Goal: Task Accomplishment & Management: Complete application form

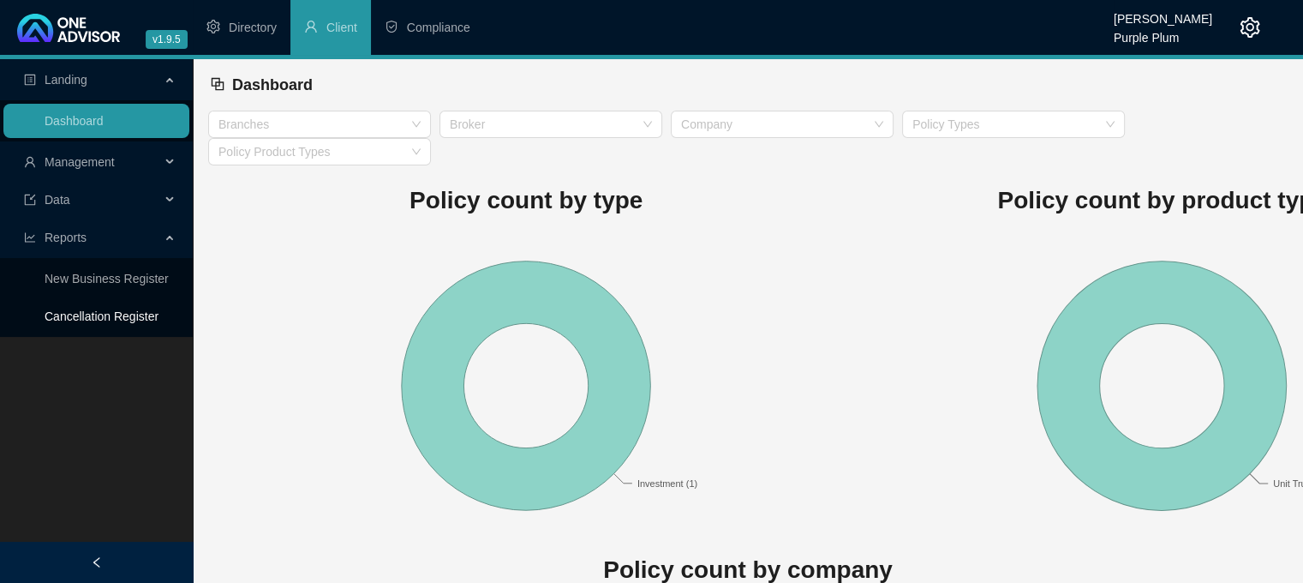
click at [114, 323] on link "Cancellation Register" at bounding box center [102, 316] width 114 height 14
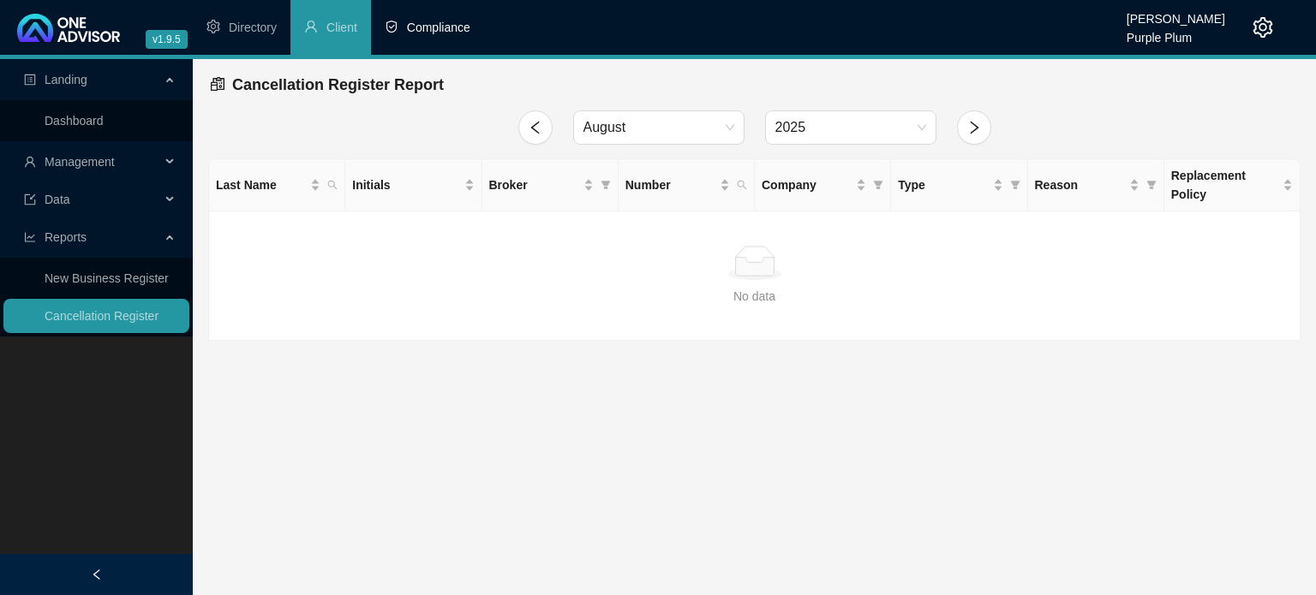
click at [428, 30] on span "Compliance" at bounding box center [438, 28] width 63 height 14
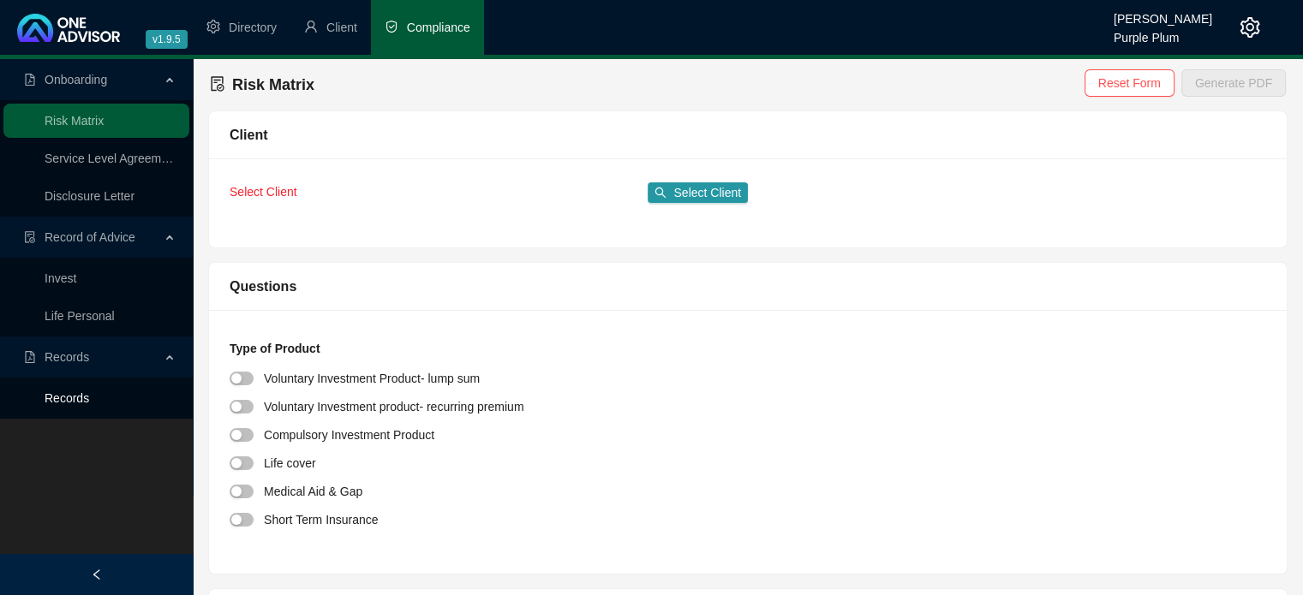
click at [71, 397] on link "Records" at bounding box center [67, 399] width 45 height 14
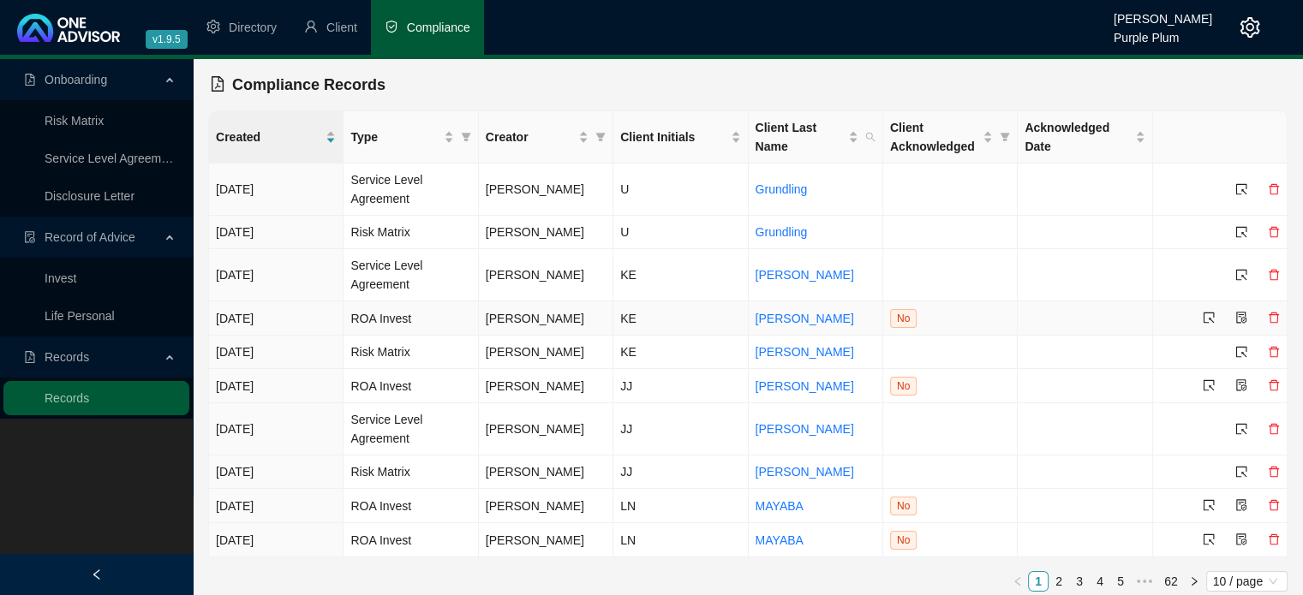
scroll to position [9, 0]
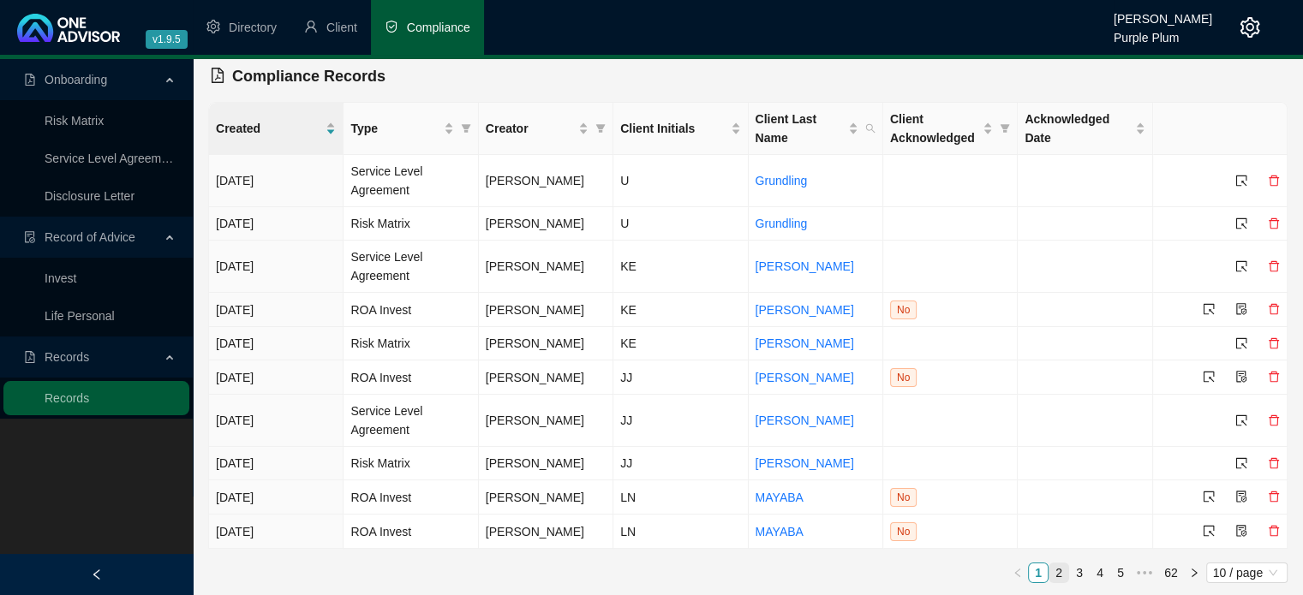
click at [1062, 570] on link "2" at bounding box center [1058, 573] width 19 height 19
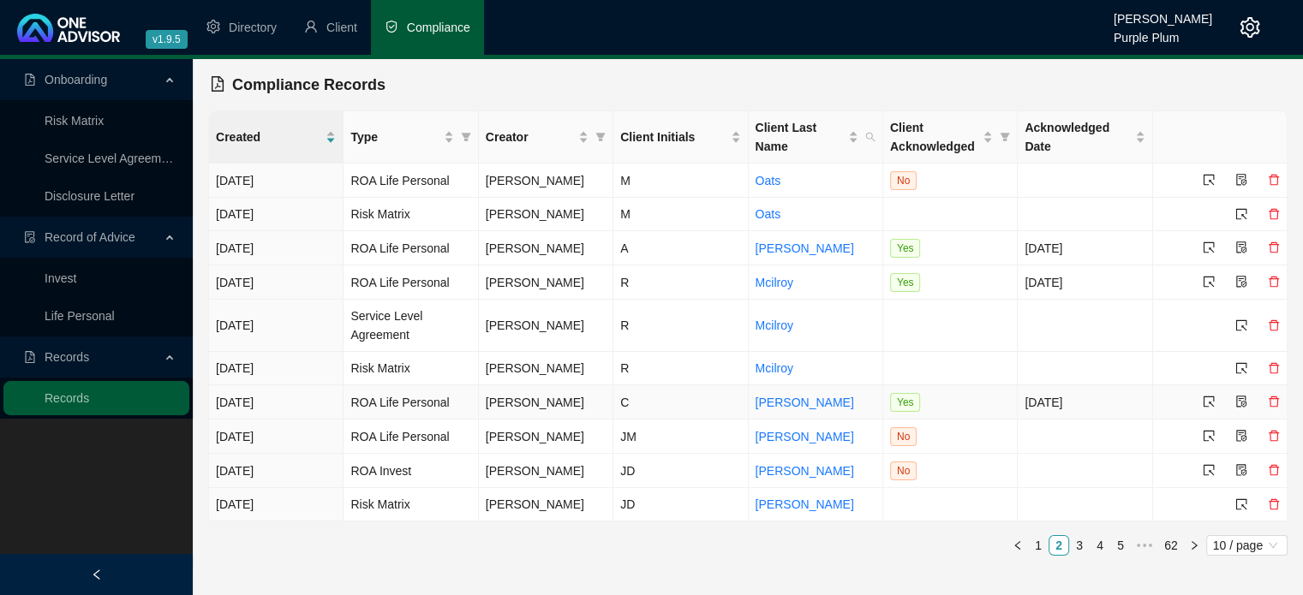
scroll to position [0, 0]
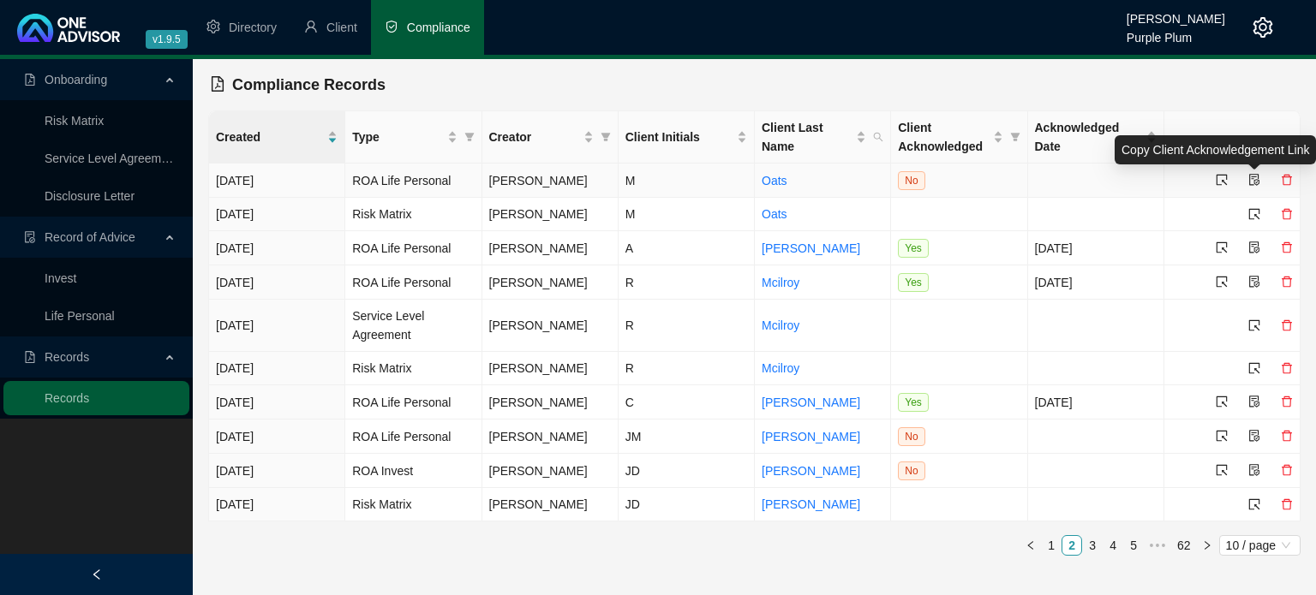
click at [1258, 176] on icon "file-protect" at bounding box center [1254, 180] width 10 height 12
click at [1223, 177] on icon "select" at bounding box center [1222, 180] width 12 height 12
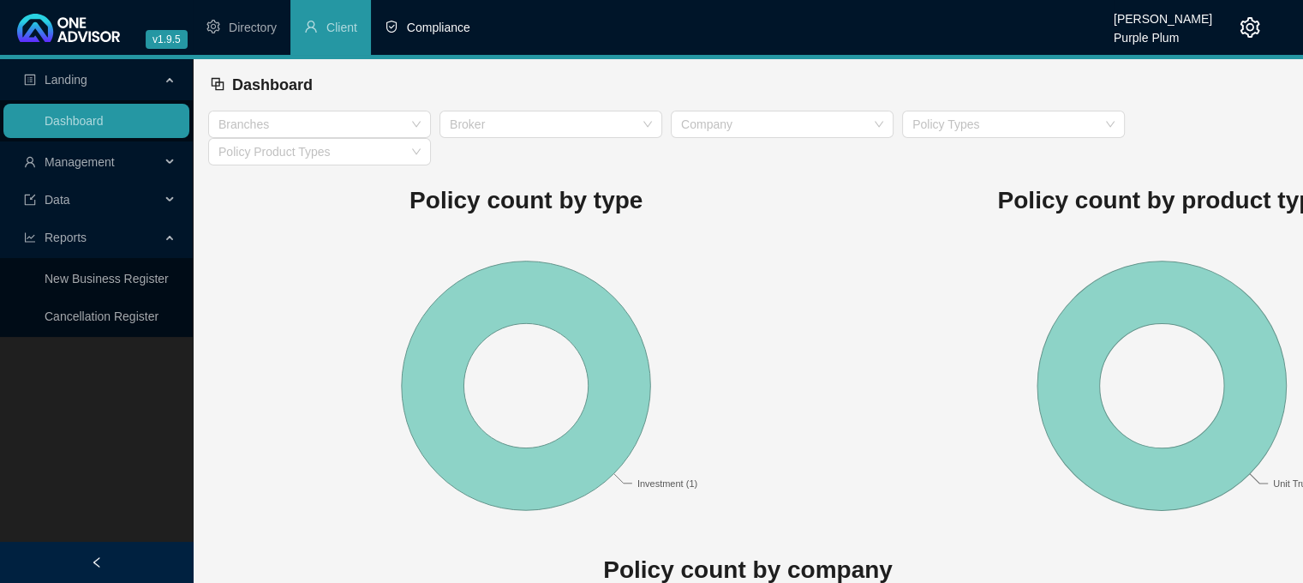
click at [428, 23] on span "Compliance" at bounding box center [438, 28] width 63 height 14
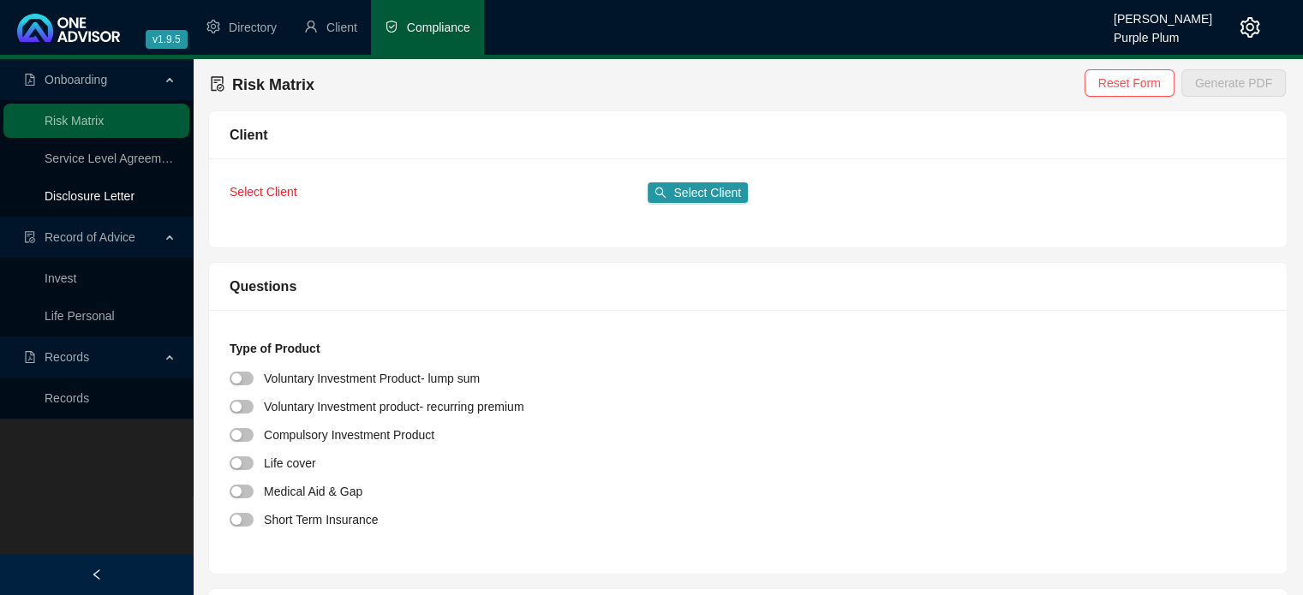
click at [81, 199] on link "Disclosure Letter" at bounding box center [90, 196] width 90 height 14
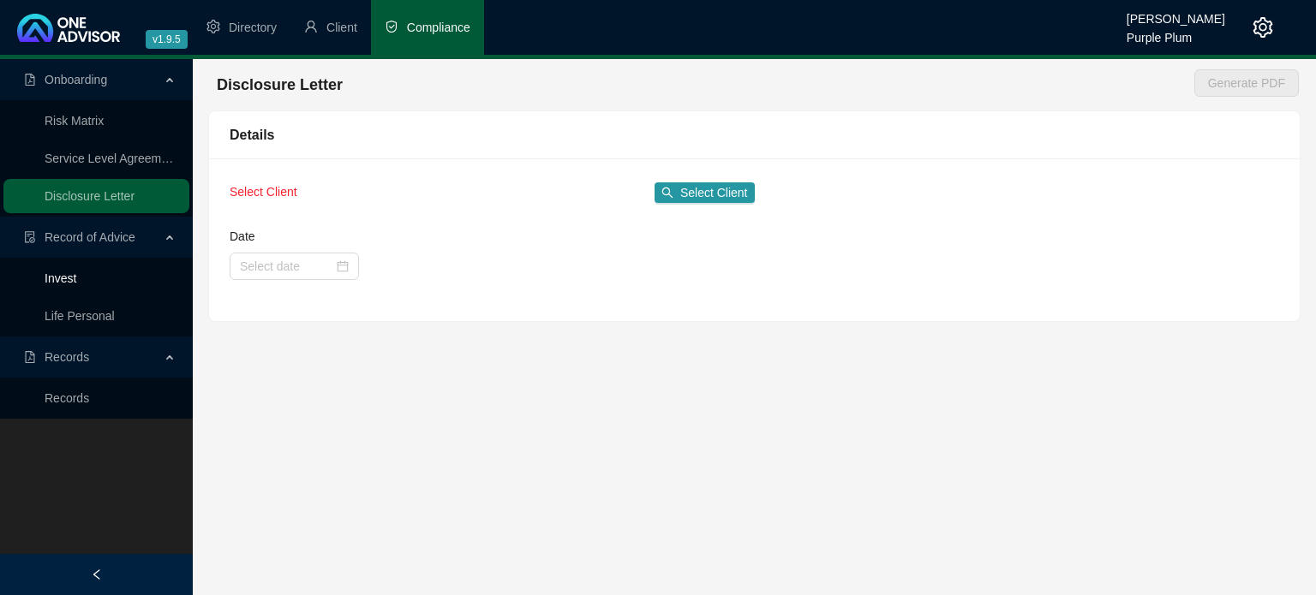
click at [49, 277] on link "Invest" at bounding box center [61, 279] width 32 height 14
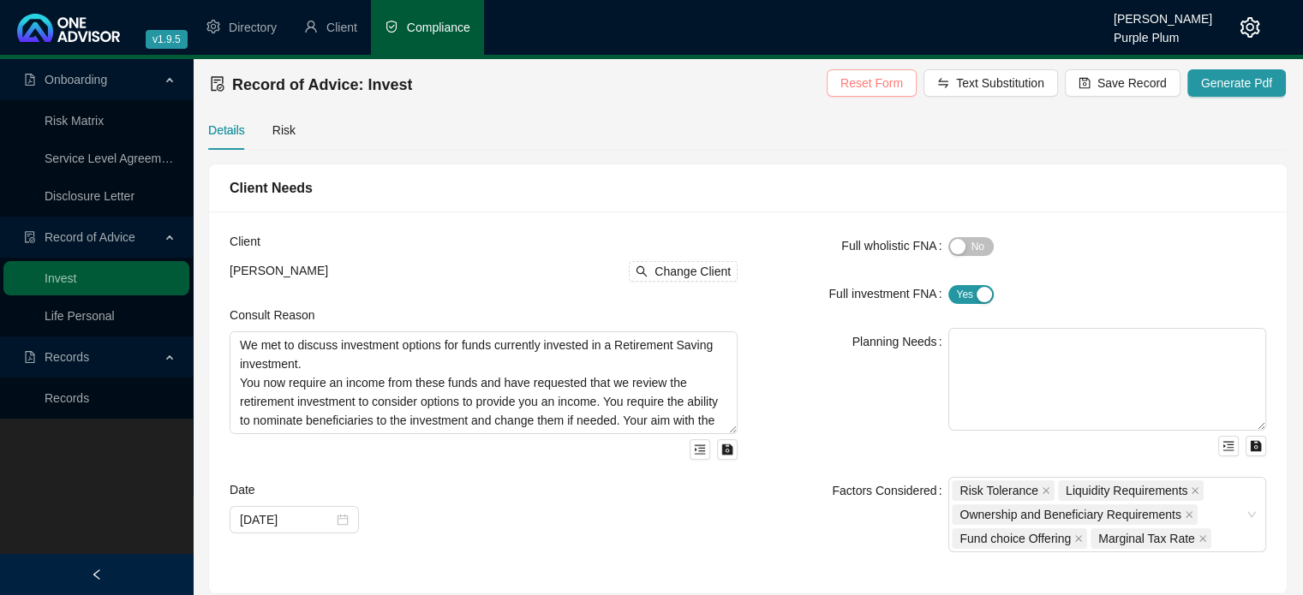
click at [877, 87] on span "Reset Form" at bounding box center [871, 83] width 63 height 19
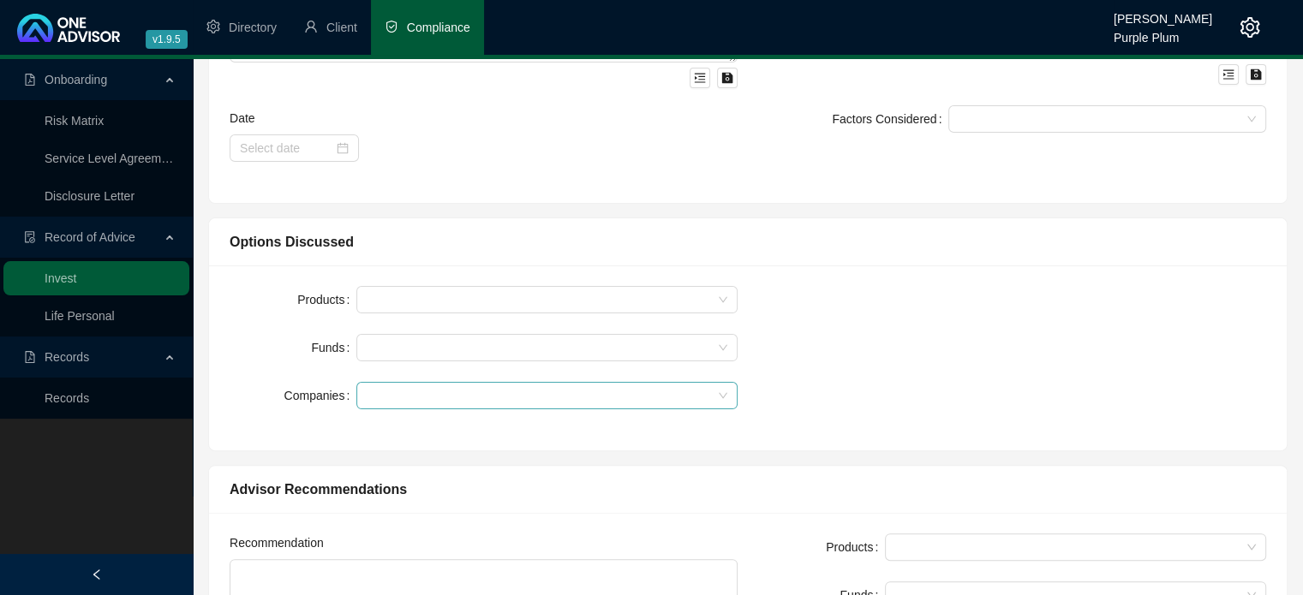
scroll to position [428, 0]
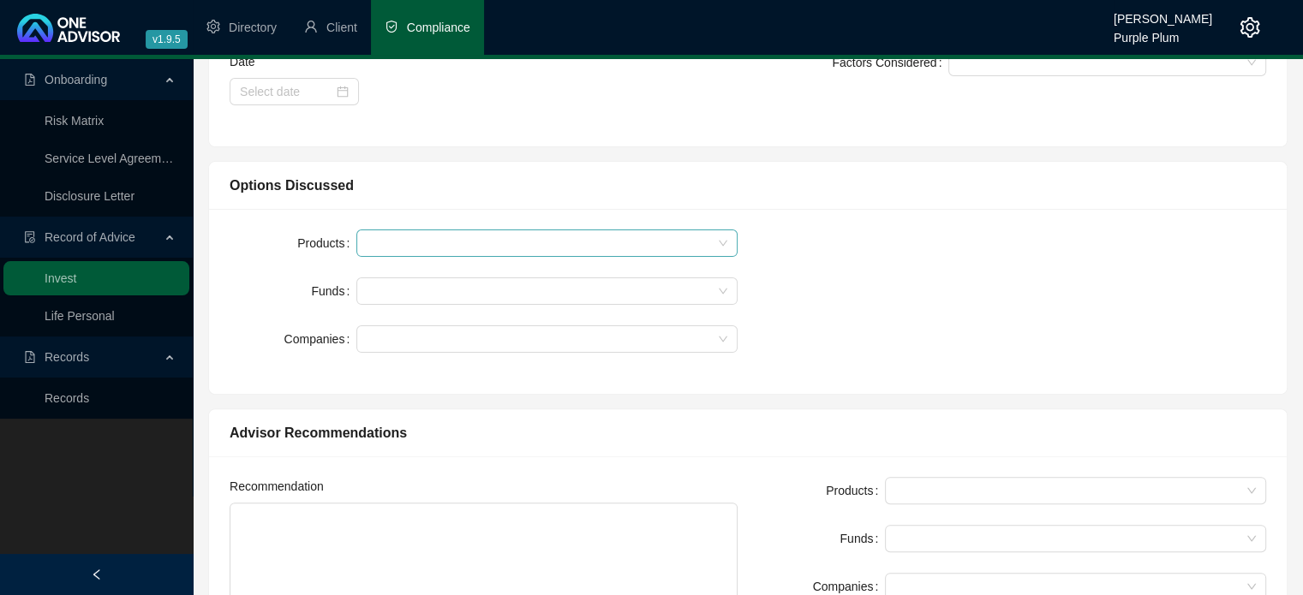
click at [395, 244] on div at bounding box center [538, 243] width 356 height 13
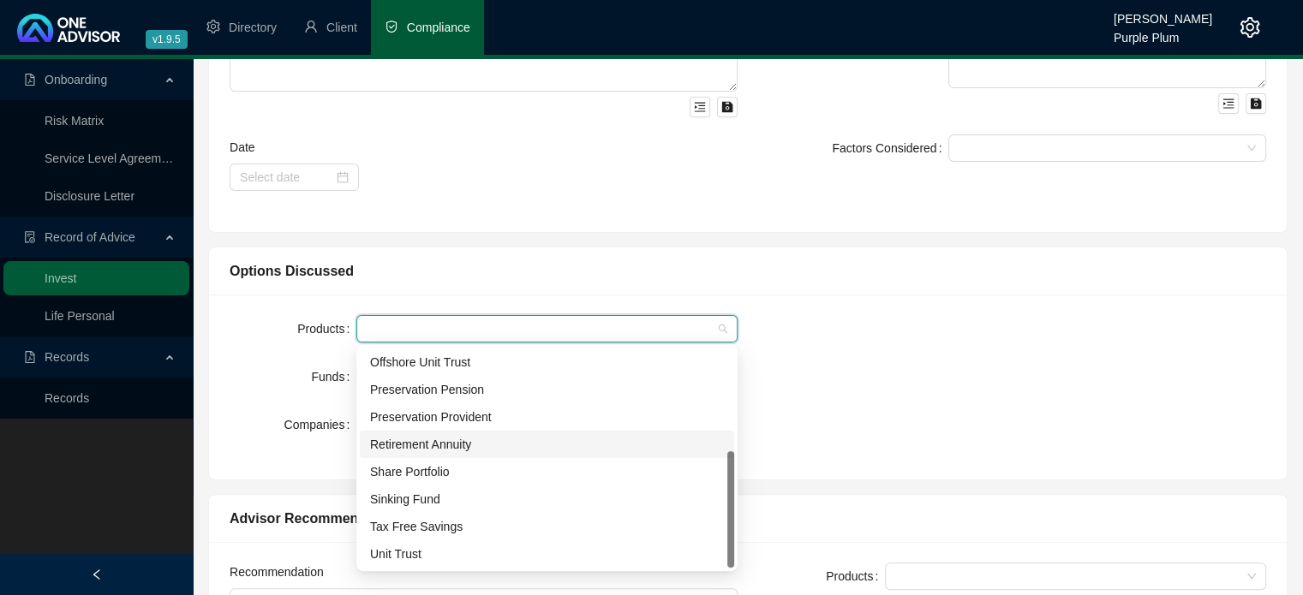
scroll to position [0, 0]
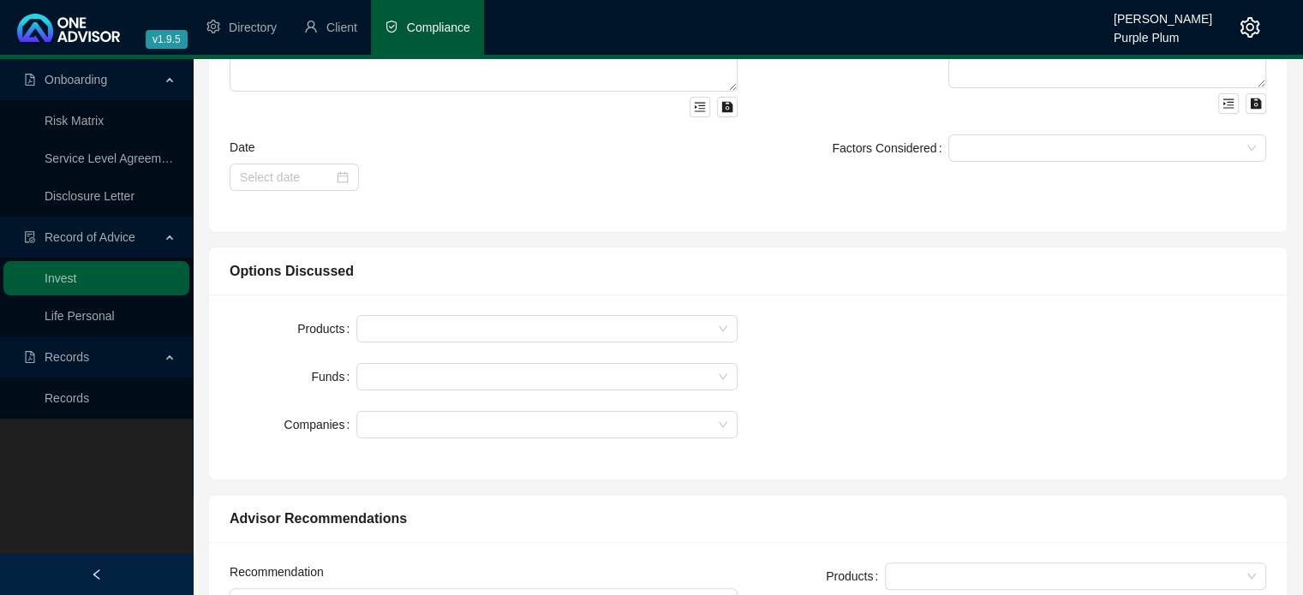
drag, startPoint x: 1036, startPoint y: 386, endPoint x: 1036, endPoint y: 371, distance: 15.4
click at [1036, 371] on div "Products Funds Companies" at bounding box center [747, 387] width 1057 height 144
click at [387, 372] on div at bounding box center [538, 377] width 356 height 13
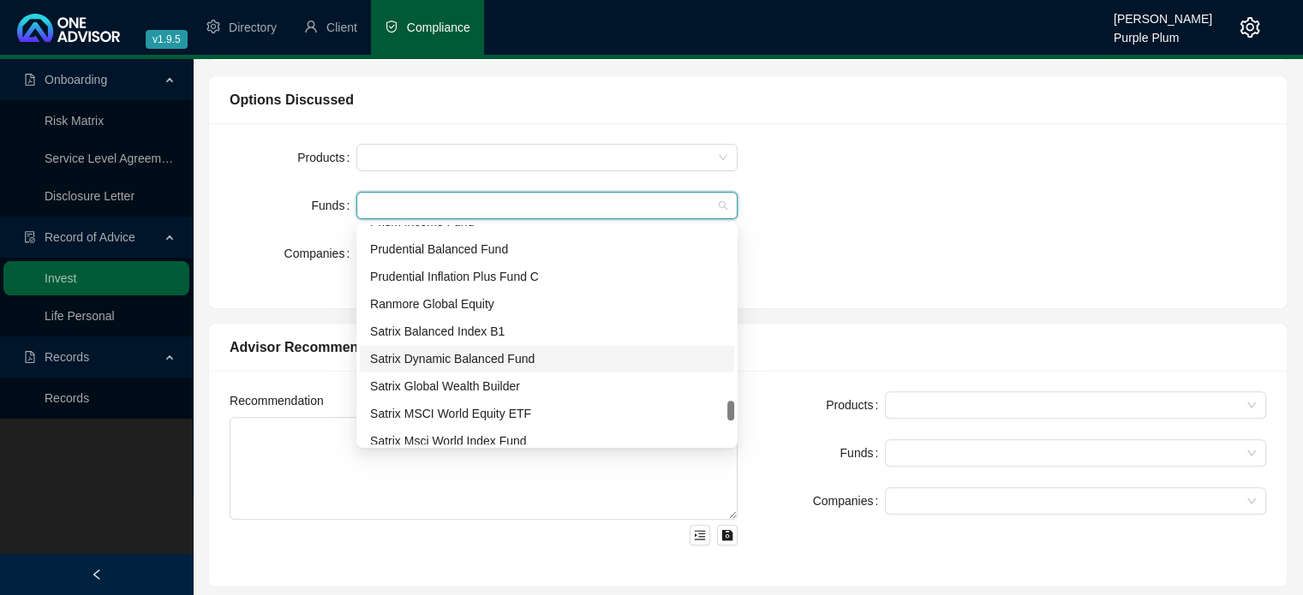
scroll to position [2138, 0]
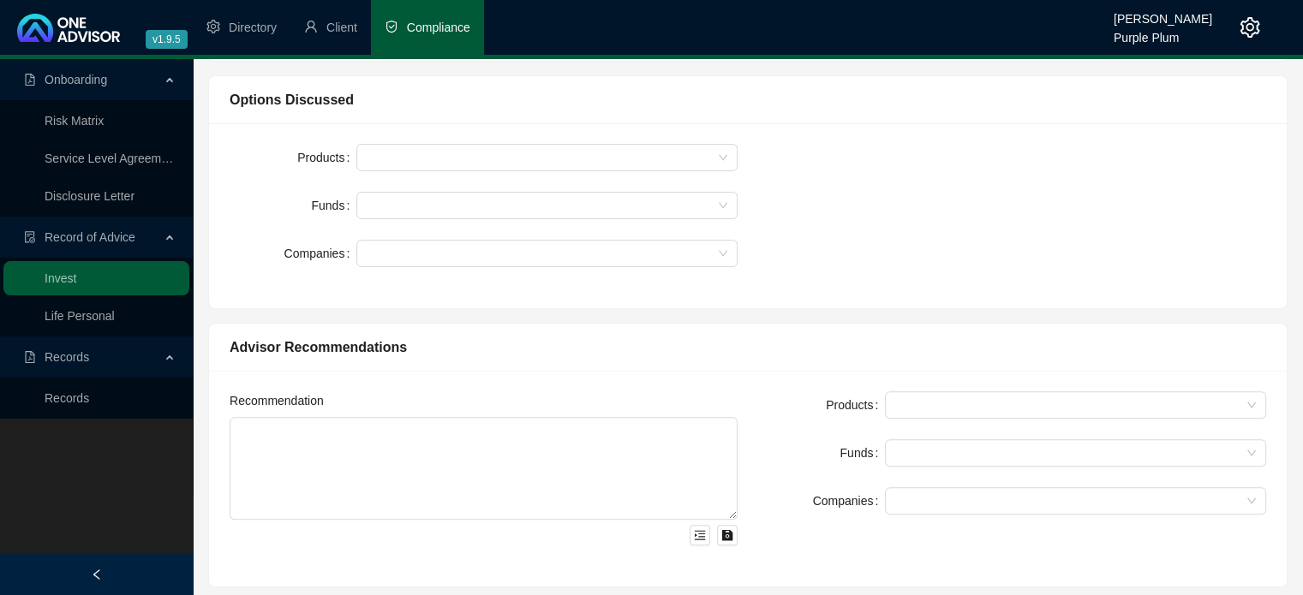
click at [956, 192] on div "Products Funds Companies" at bounding box center [747, 216] width 1057 height 144
drag, startPoint x: 380, startPoint y: 253, endPoint x: 391, endPoint y: 253, distance: 10.3
click at [382, 252] on div at bounding box center [538, 254] width 356 height 13
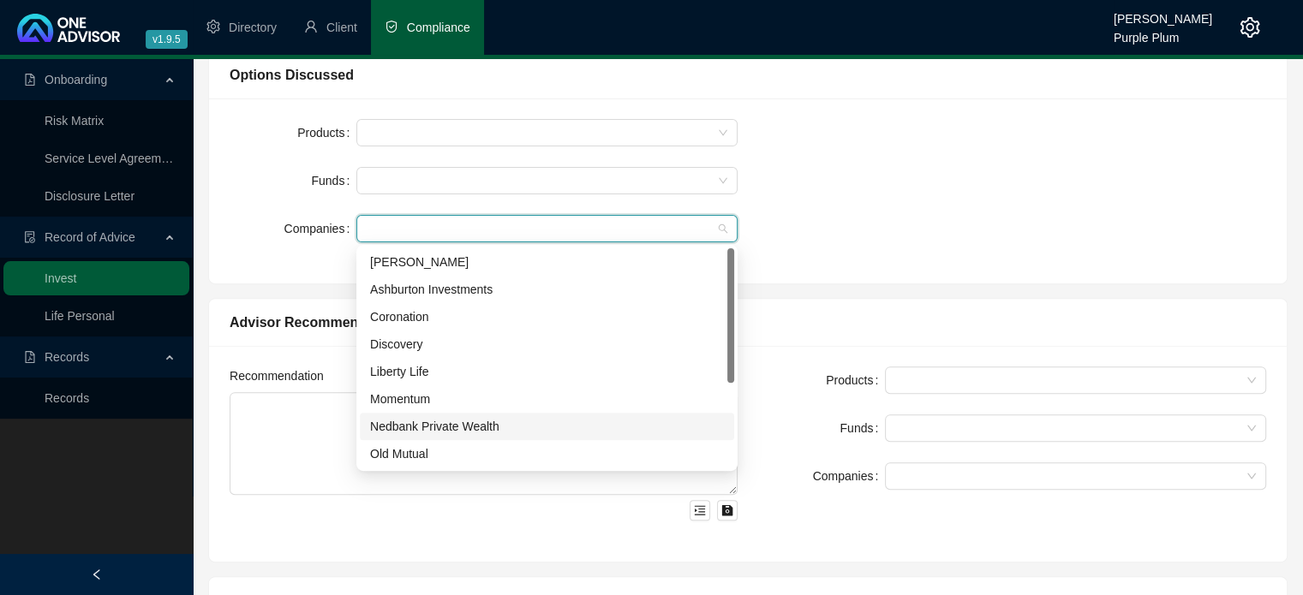
scroll to position [428, 0]
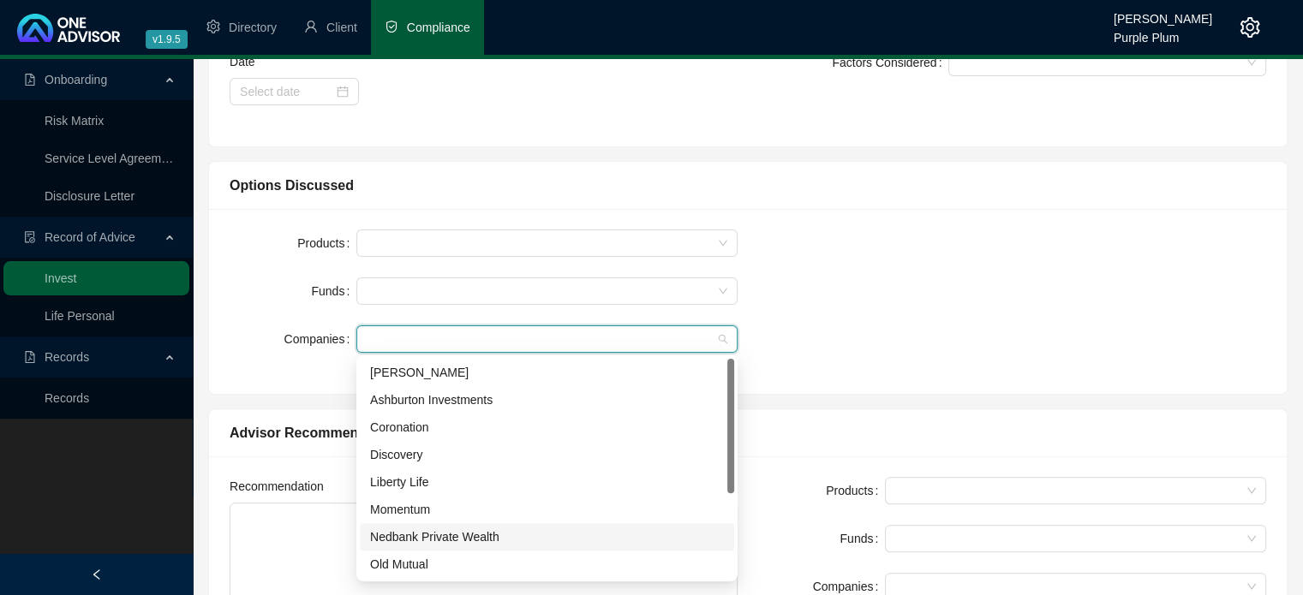
click at [924, 287] on div "Products Funds Companies" at bounding box center [747, 302] width 1057 height 144
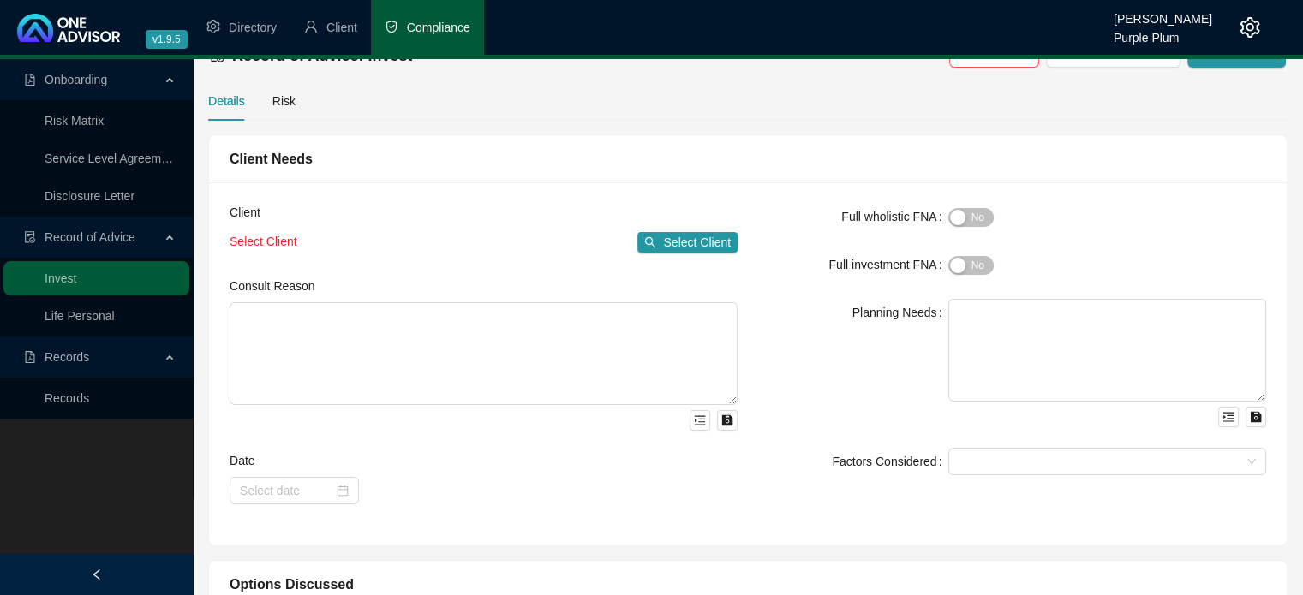
scroll to position [0, 0]
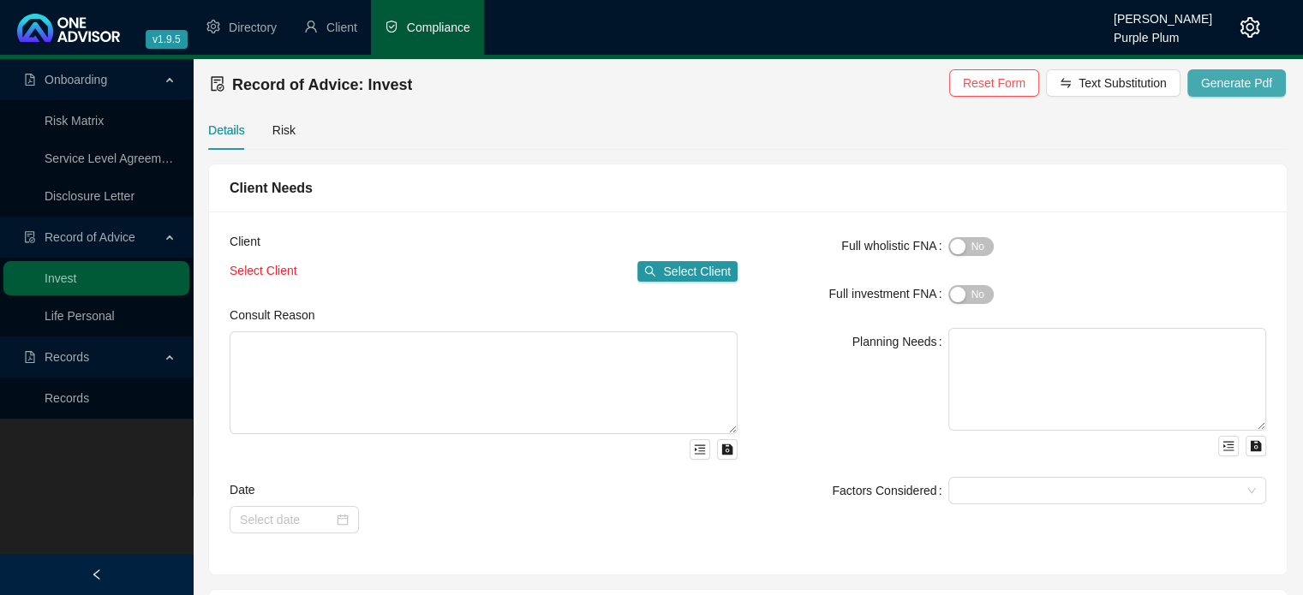
click at [1212, 93] on button "Generate Pdf" at bounding box center [1236, 82] width 99 height 27
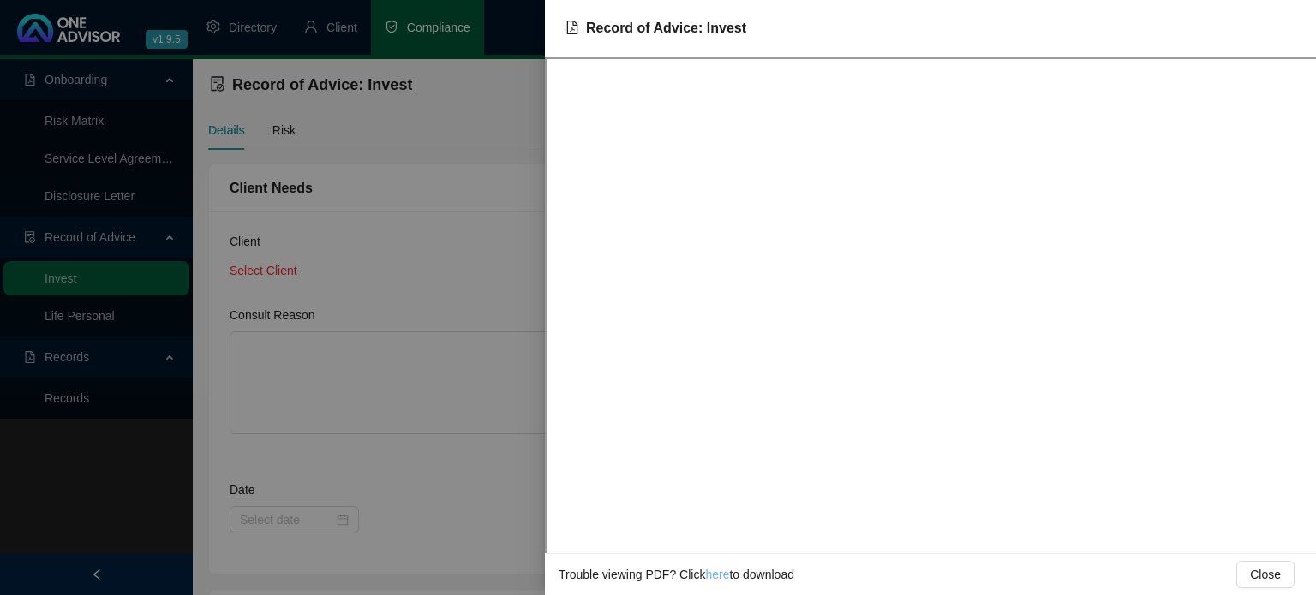
click at [712, 573] on link "here" at bounding box center [717, 575] width 24 height 14
click at [448, 463] on div at bounding box center [658, 297] width 1316 height 595
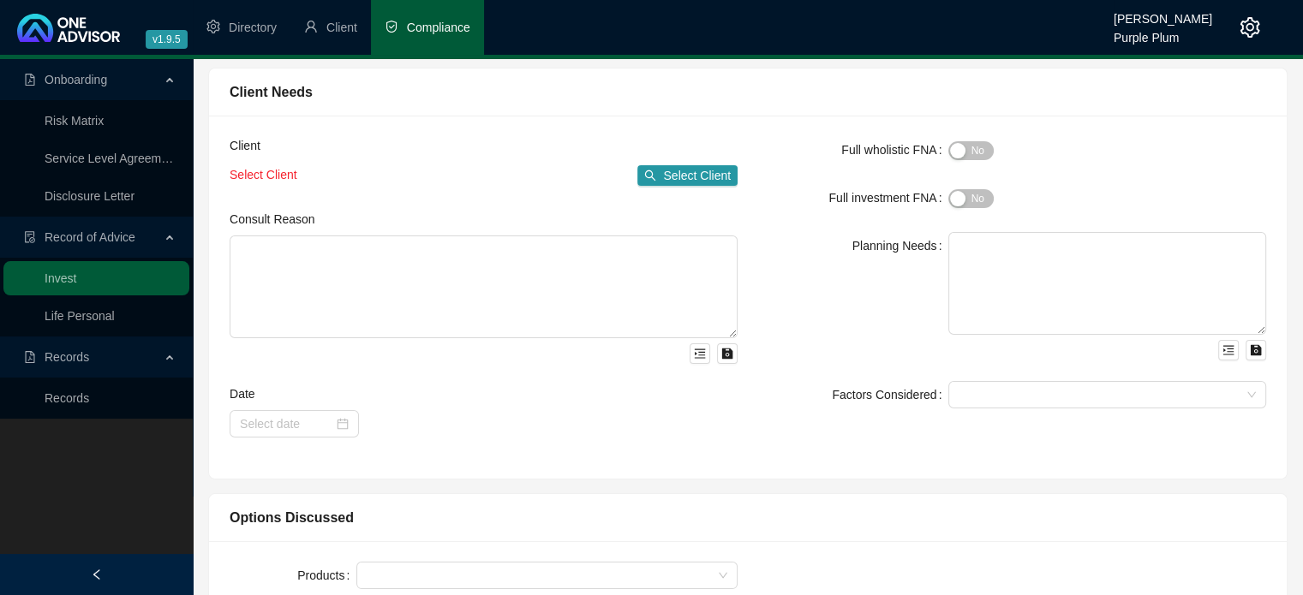
scroll to position [343, 0]
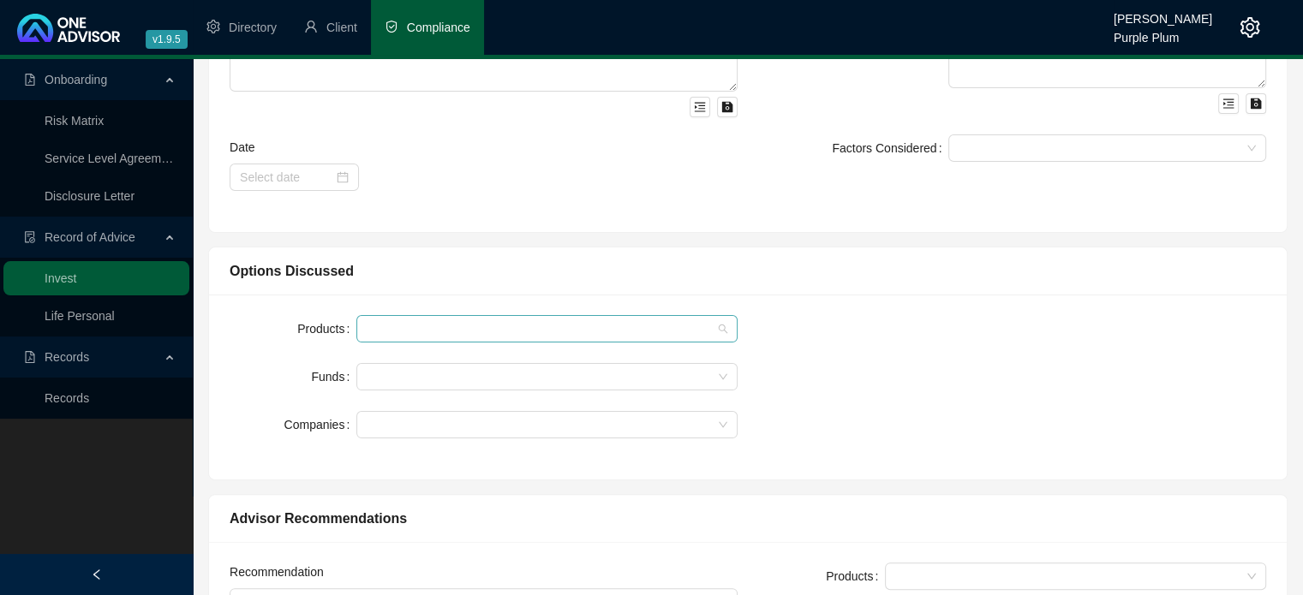
click at [403, 327] on div at bounding box center [538, 329] width 356 height 13
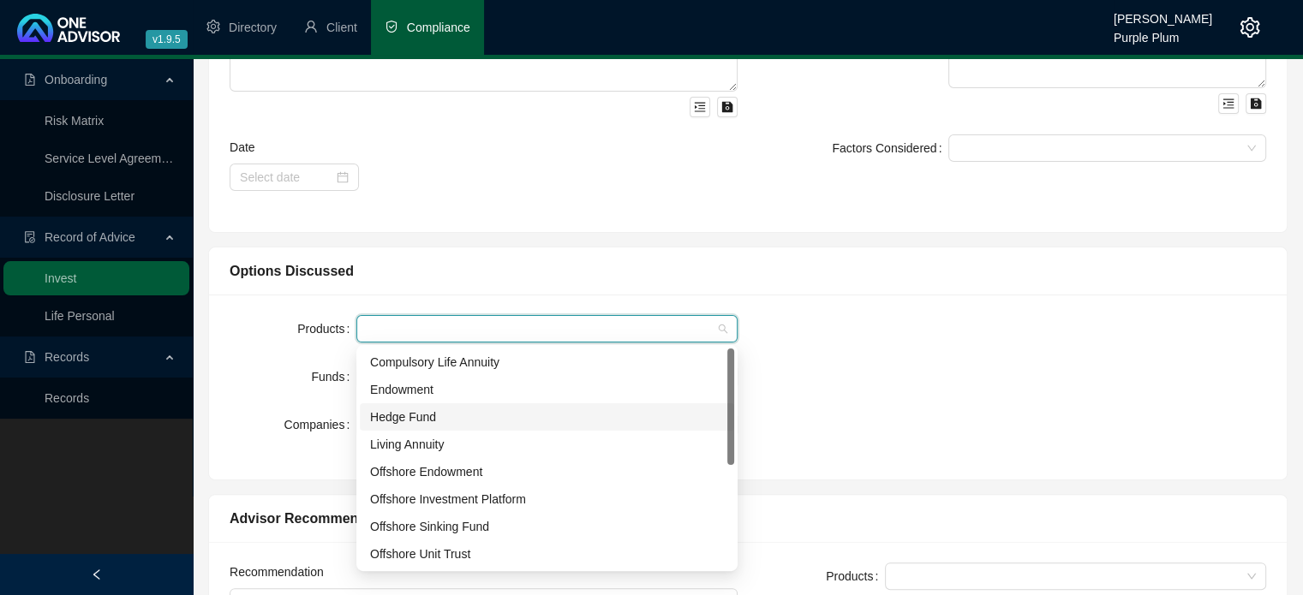
click at [431, 415] on div "Hedge Fund" at bounding box center [547, 417] width 354 height 19
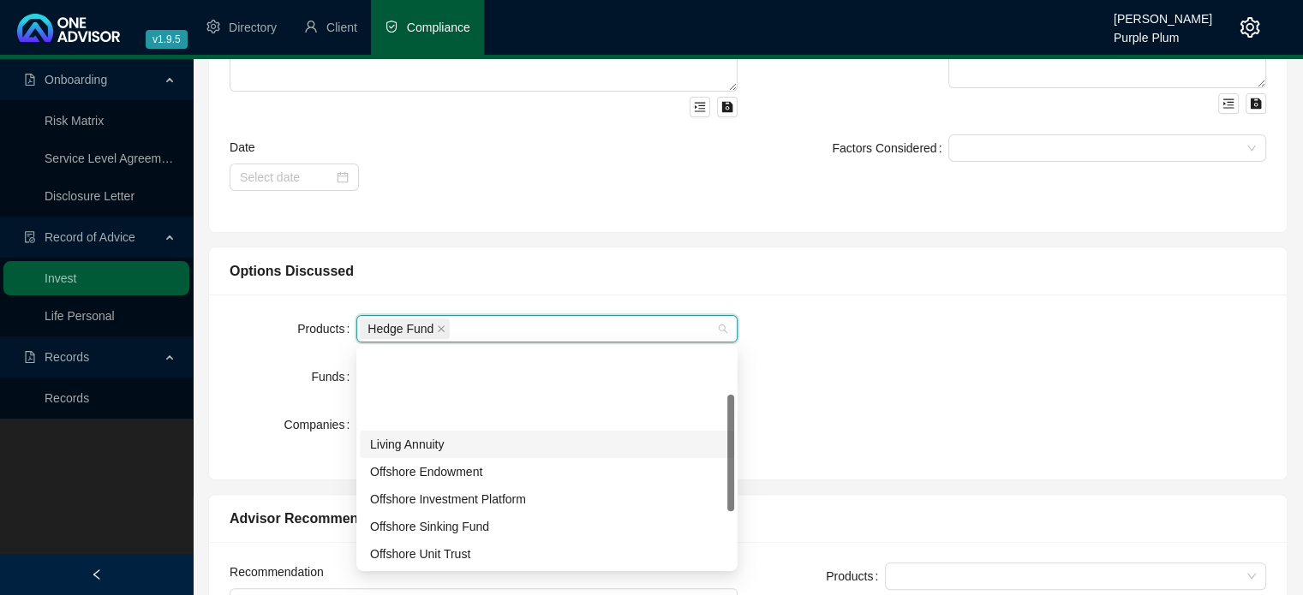
scroll to position [86, 0]
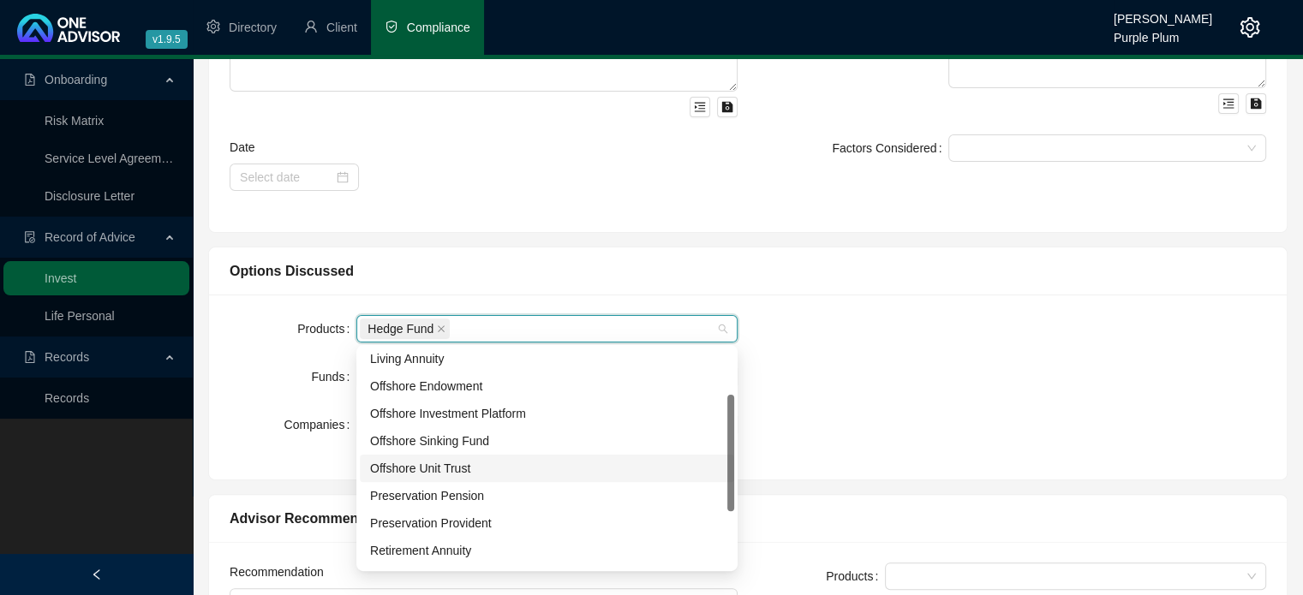
drag, startPoint x: 531, startPoint y: 469, endPoint x: 567, endPoint y: 469, distance: 36.0
click at [531, 469] on div "Offshore Unit Trust" at bounding box center [547, 468] width 354 height 19
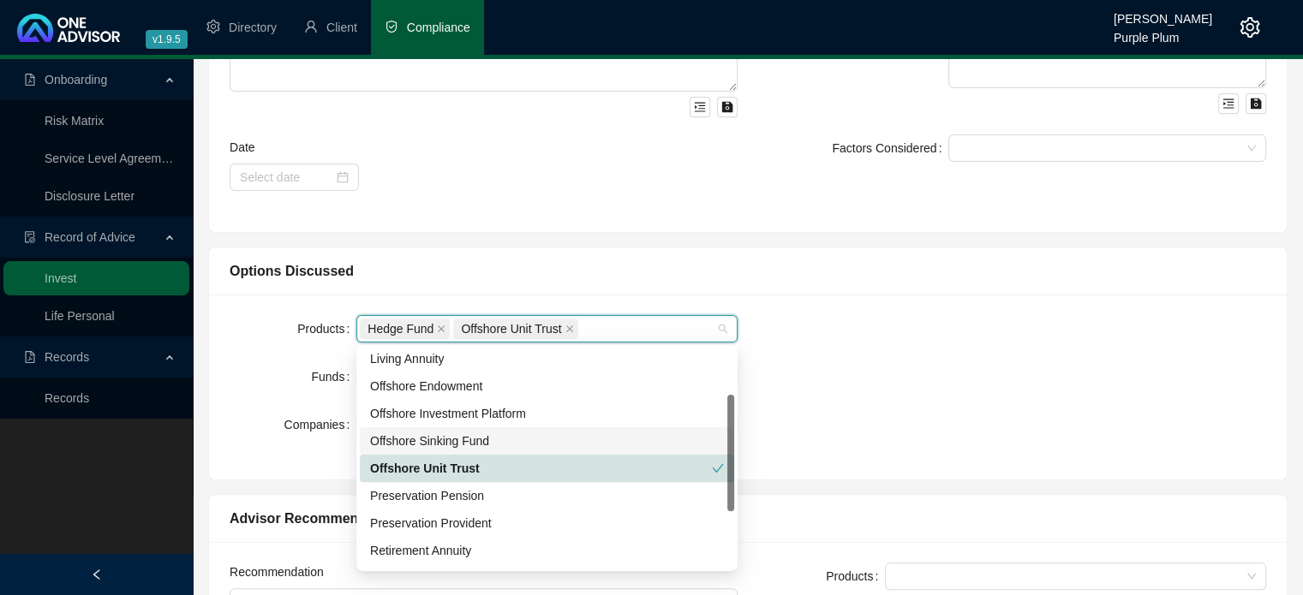
click at [852, 368] on div "Products Hedge Fund Offshore Unit Trust Funds Companies" at bounding box center [747, 387] width 1057 height 144
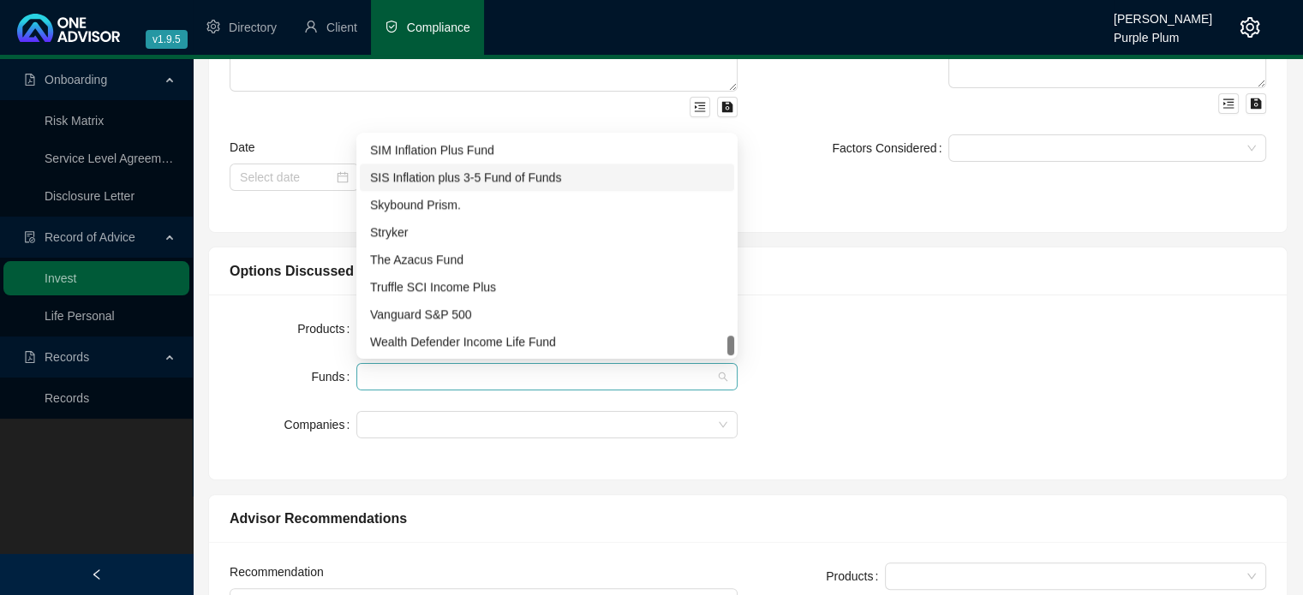
click at [476, 376] on div at bounding box center [538, 377] width 356 height 13
click at [452, 273] on div "Truffle SCI Income Plus" at bounding box center [547, 286] width 374 height 27
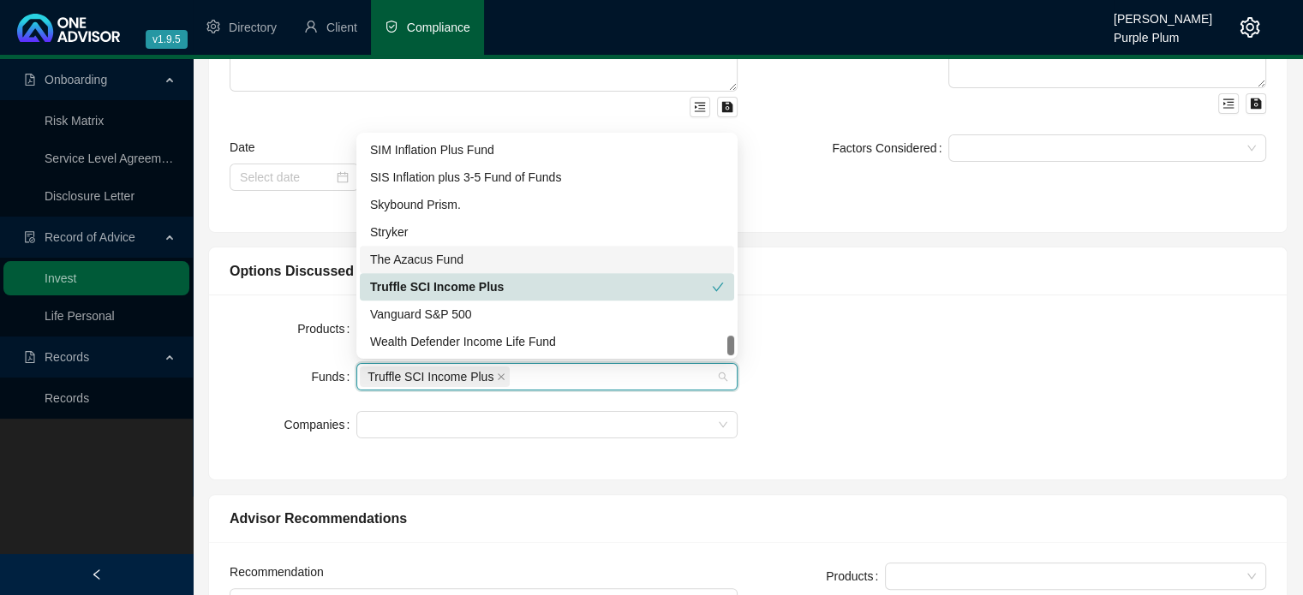
click at [445, 261] on div "The Azacus Fund" at bounding box center [547, 259] width 354 height 19
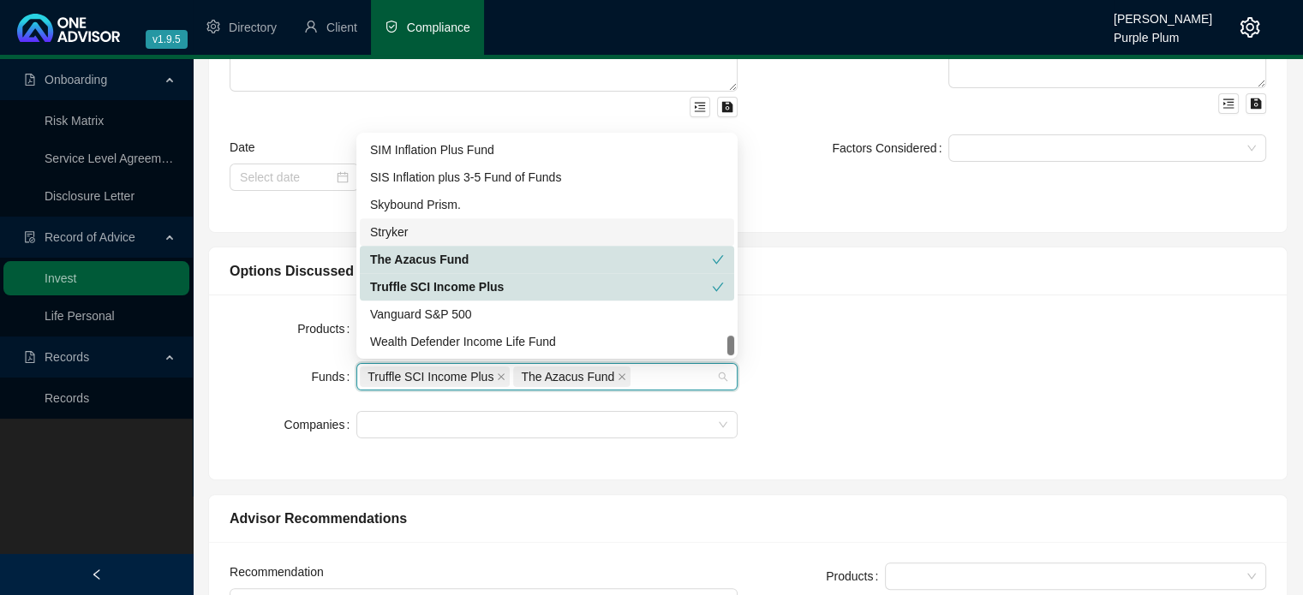
click at [424, 234] on div "Stryker" at bounding box center [547, 232] width 354 height 19
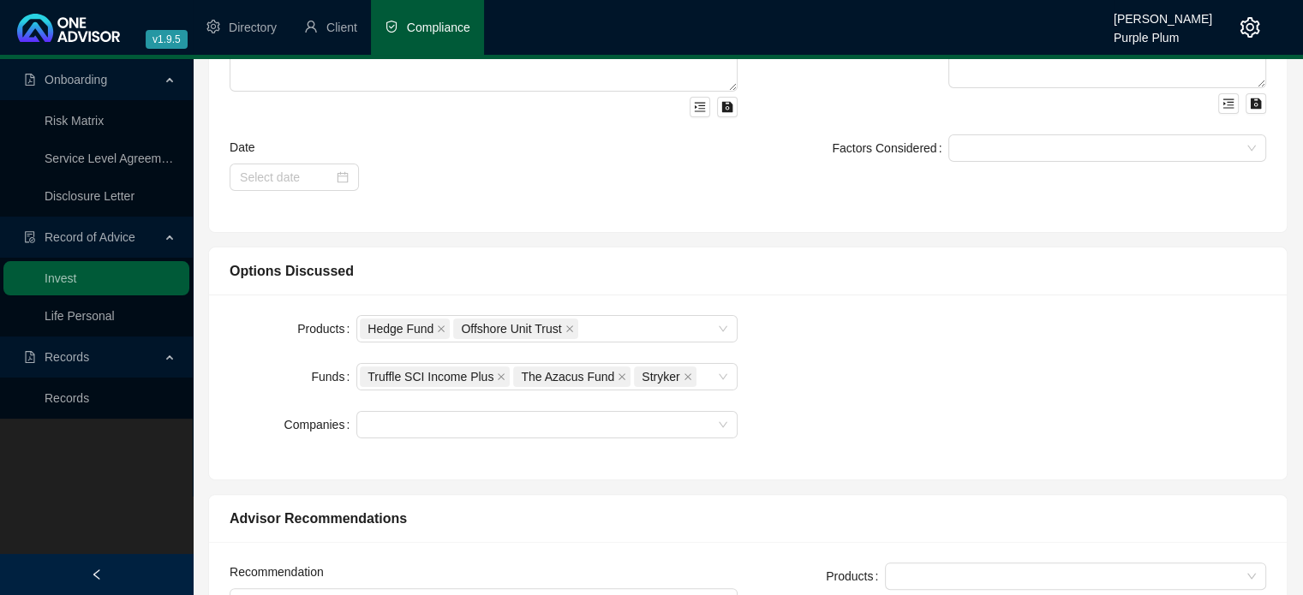
click at [956, 363] on div "Products Hedge Fund Offshore Unit Trust Funds Truffle SCI Income Plus The Azacu…" at bounding box center [747, 387] width 1057 height 144
click at [489, 429] on div at bounding box center [538, 425] width 356 height 13
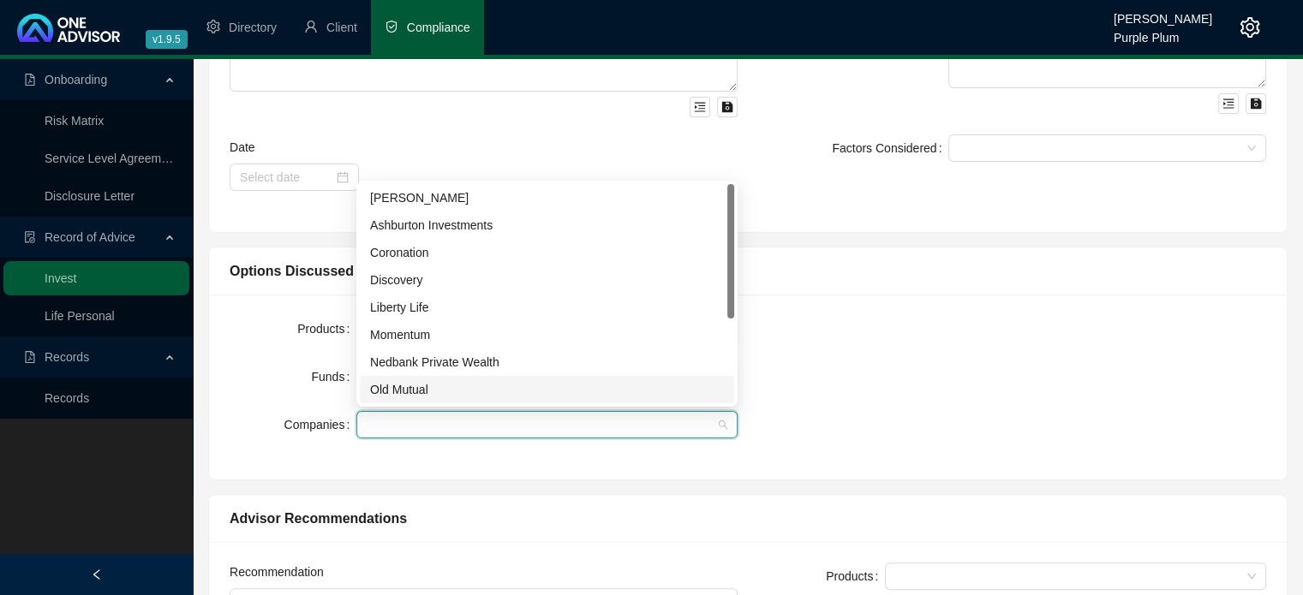
drag, startPoint x: 430, startPoint y: 387, endPoint x: 422, endPoint y: 356, distance: 32.6
click at [430, 386] on div "Old Mutual" at bounding box center [547, 389] width 354 height 19
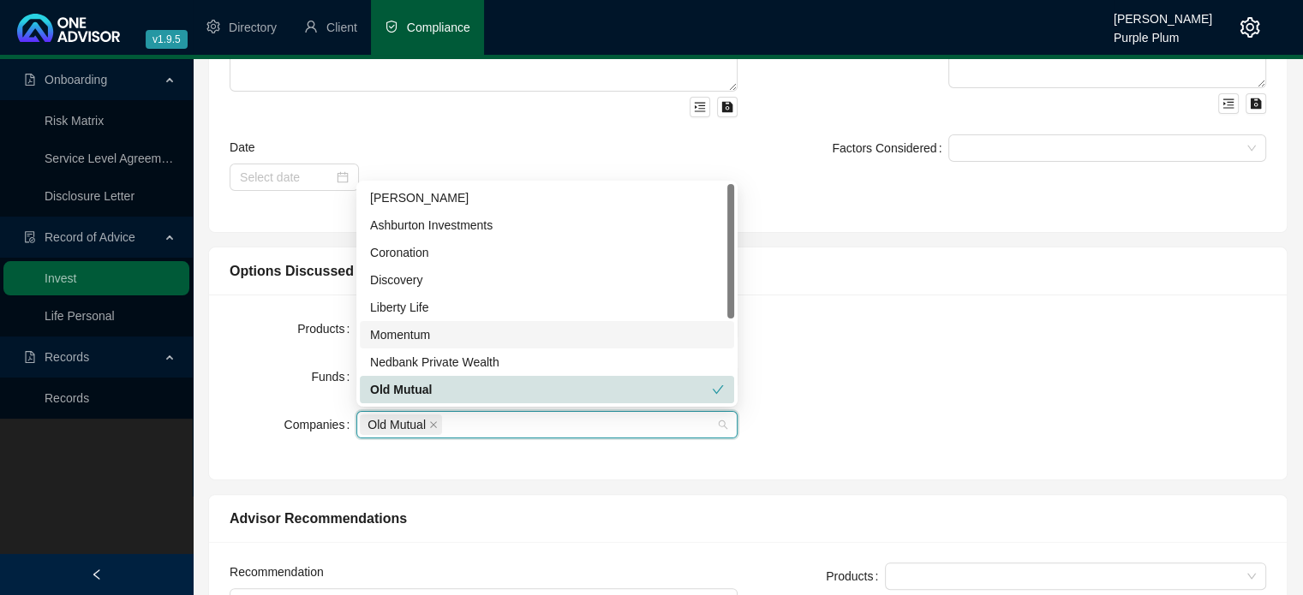
click at [415, 332] on div "Momentum" at bounding box center [547, 335] width 354 height 19
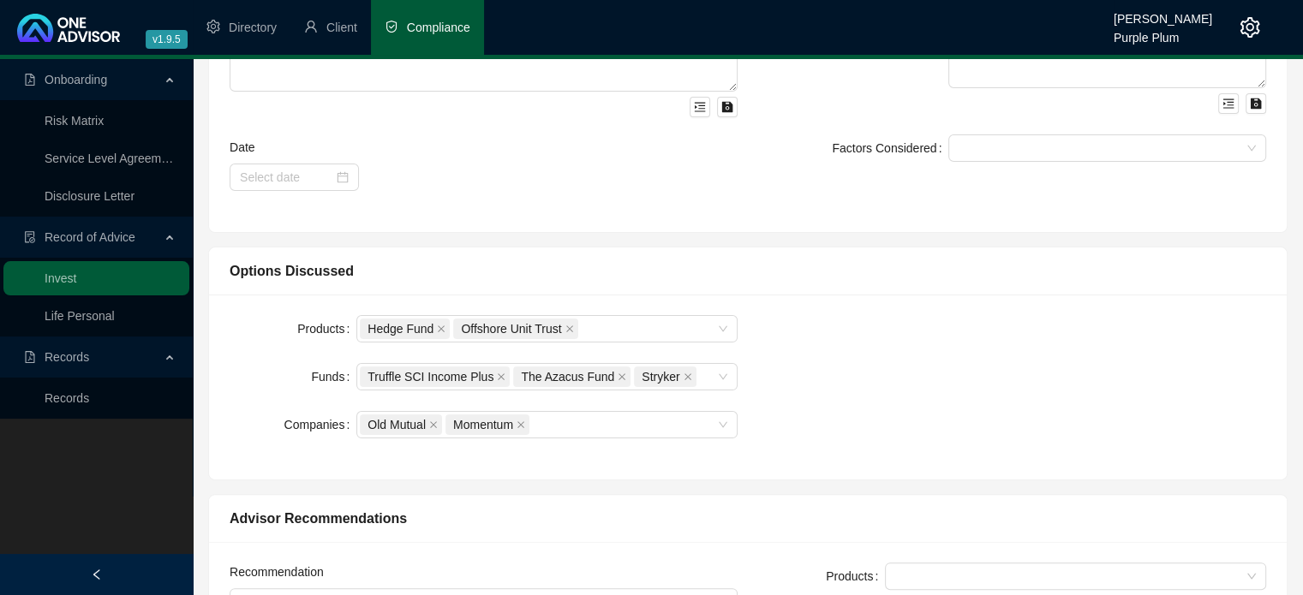
click at [951, 405] on div "Products Hedge Fund Offshore Unit Trust Funds Truffle SCI Income Plus The Azacu…" at bounding box center [747, 387] width 1057 height 144
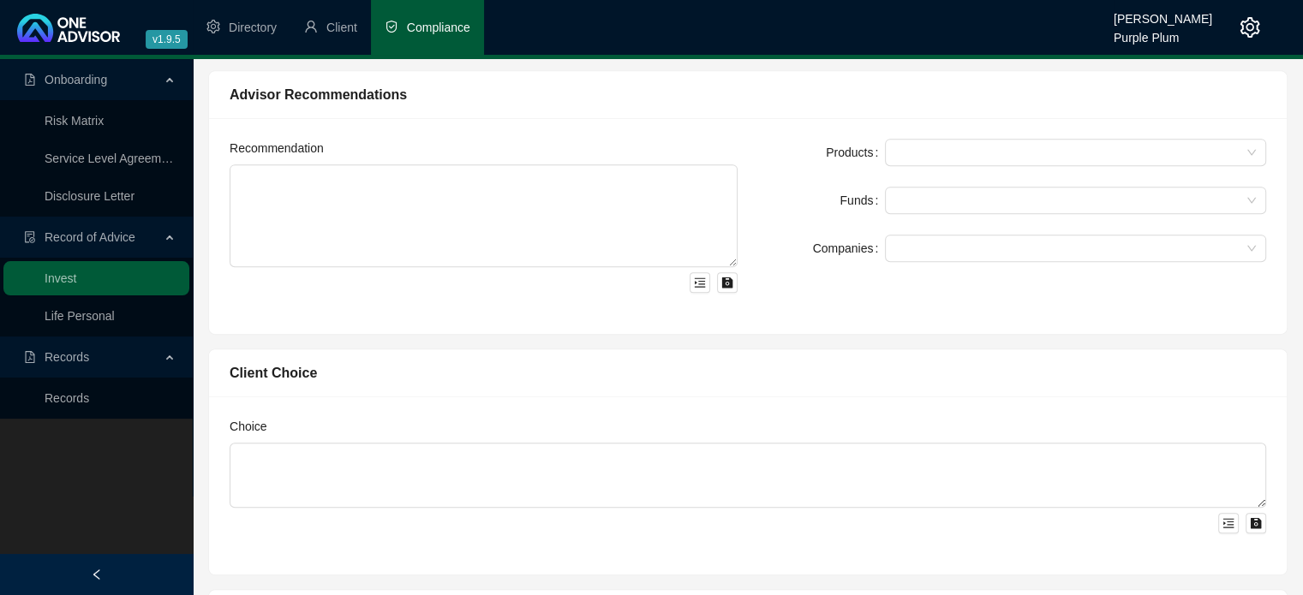
scroll to position [771, 0]
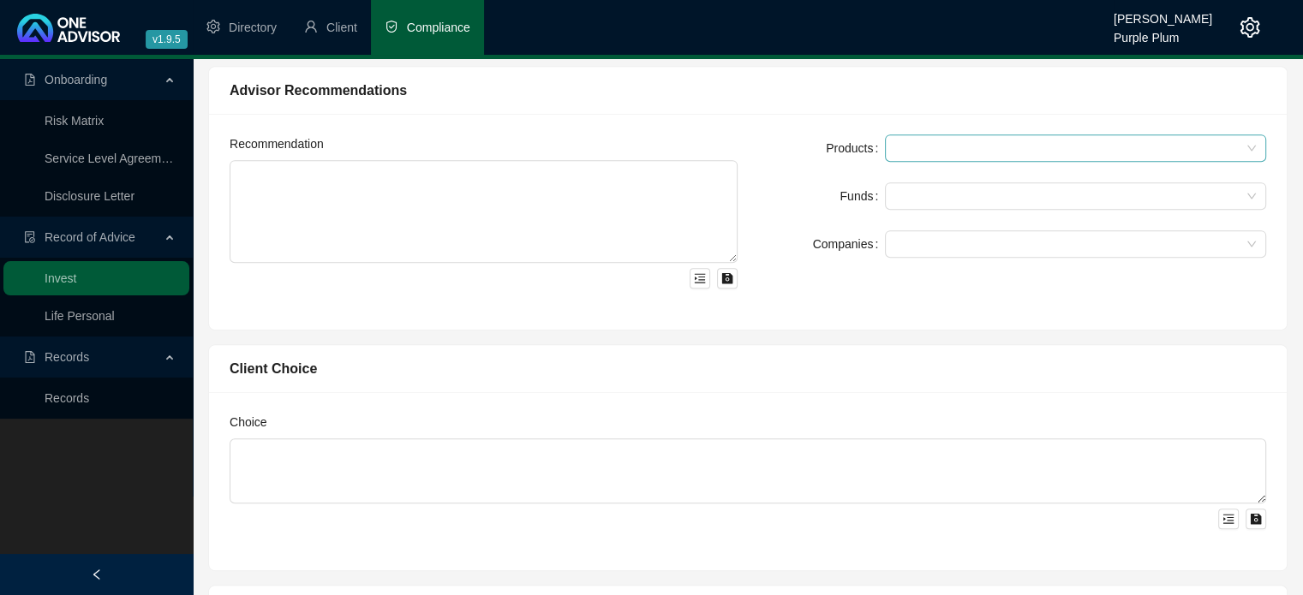
click at [901, 146] on div at bounding box center [1066, 148] width 356 height 13
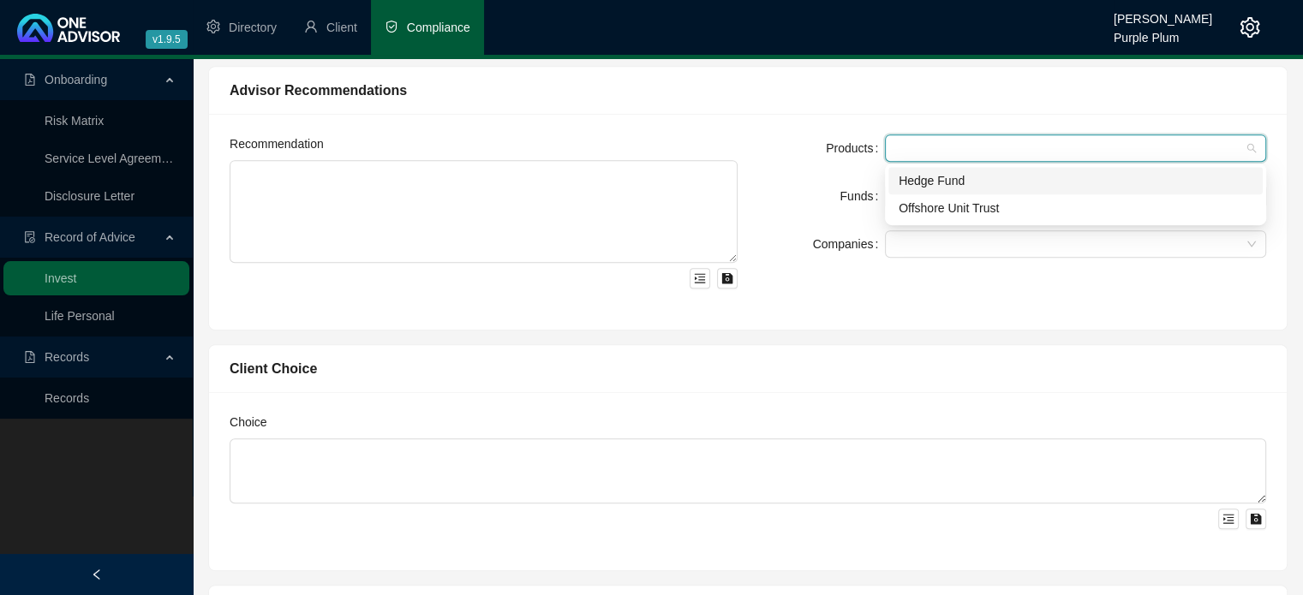
click at [912, 177] on div "Hedge Fund" at bounding box center [1076, 180] width 354 height 19
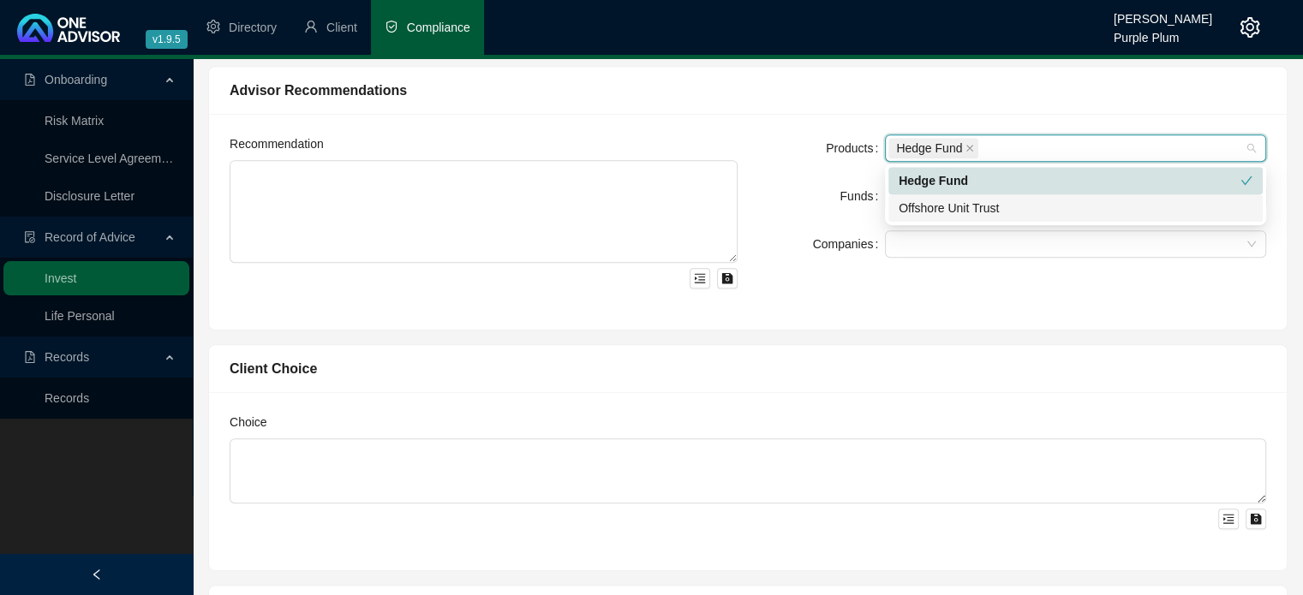
click at [912, 206] on div "Offshore Unit Trust" at bounding box center [1076, 208] width 354 height 19
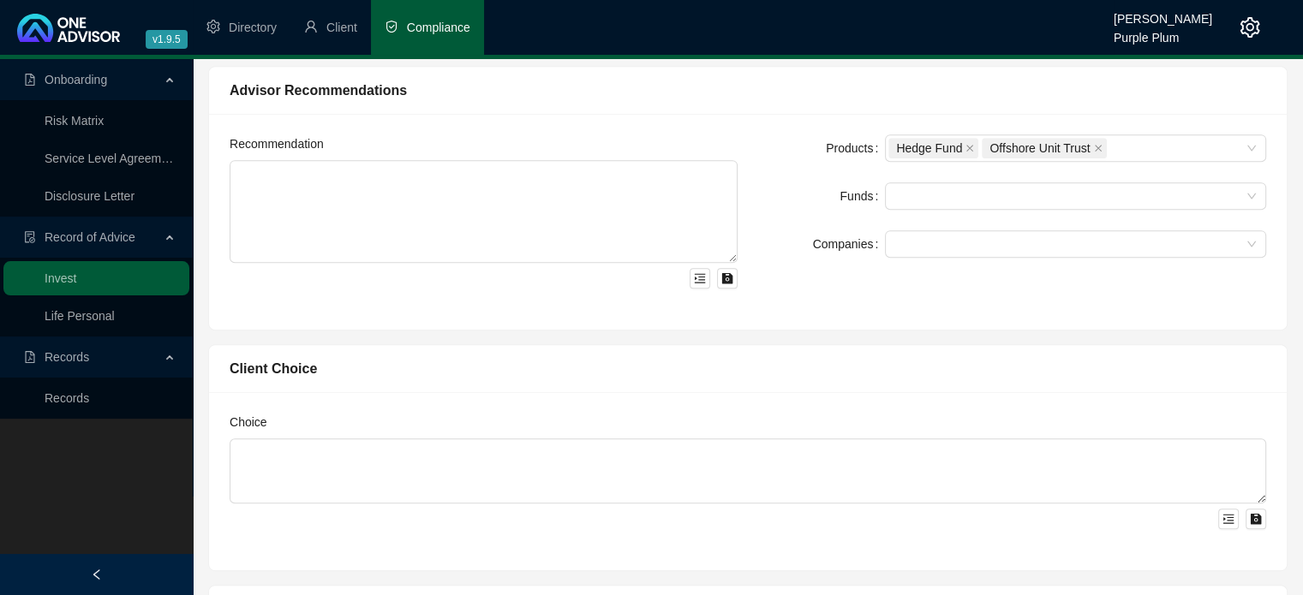
click at [798, 192] on div "Funds" at bounding box center [821, 195] width 127 height 27
drag, startPoint x: 894, startPoint y: 194, endPoint x: 895, endPoint y: 205, distance: 10.3
click at [895, 194] on input "search" at bounding box center [896, 196] width 3 height 13
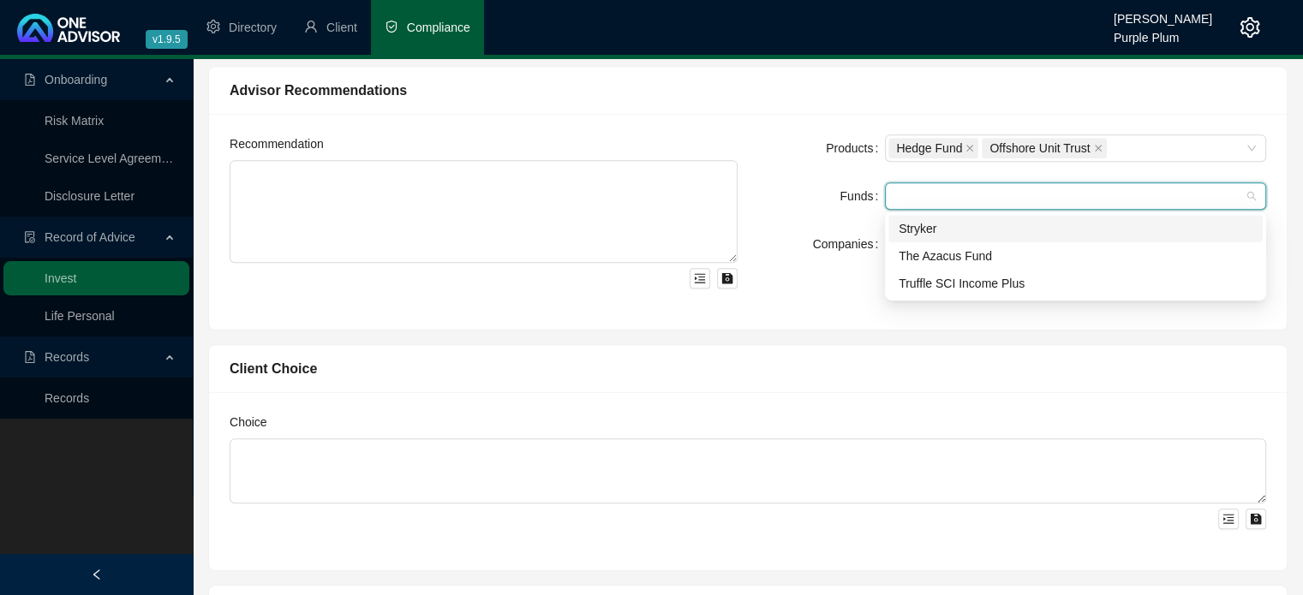
click at [899, 230] on div "Stryker" at bounding box center [1076, 228] width 354 height 19
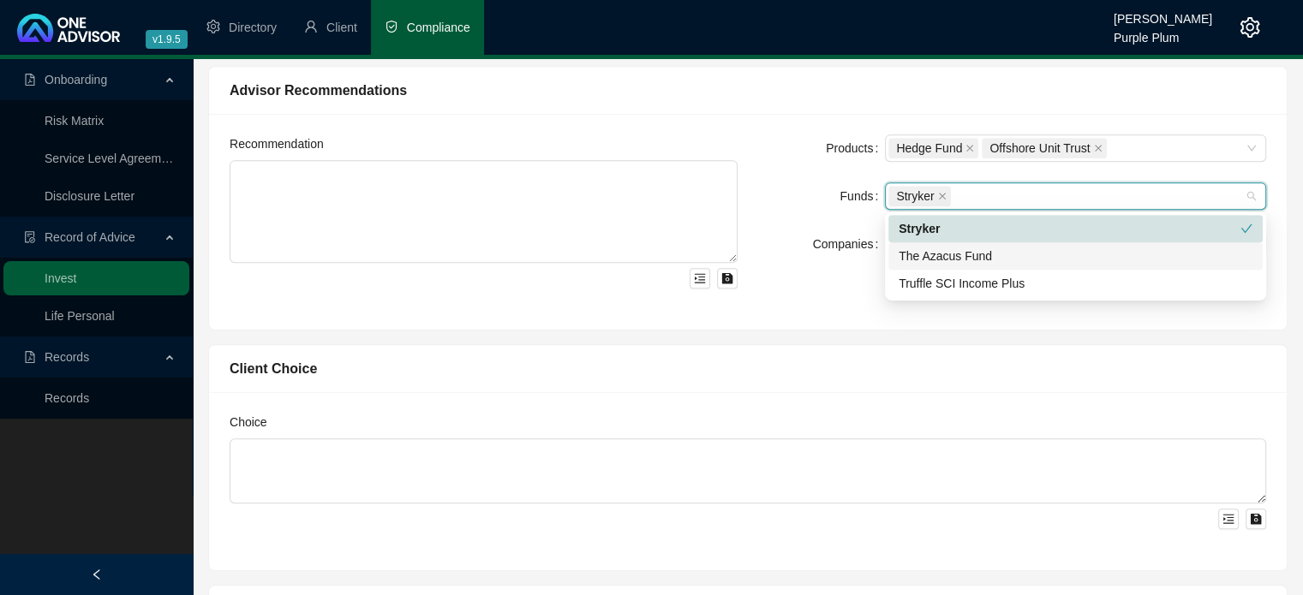
click at [900, 257] on div "The Azacus Fund" at bounding box center [1076, 256] width 354 height 19
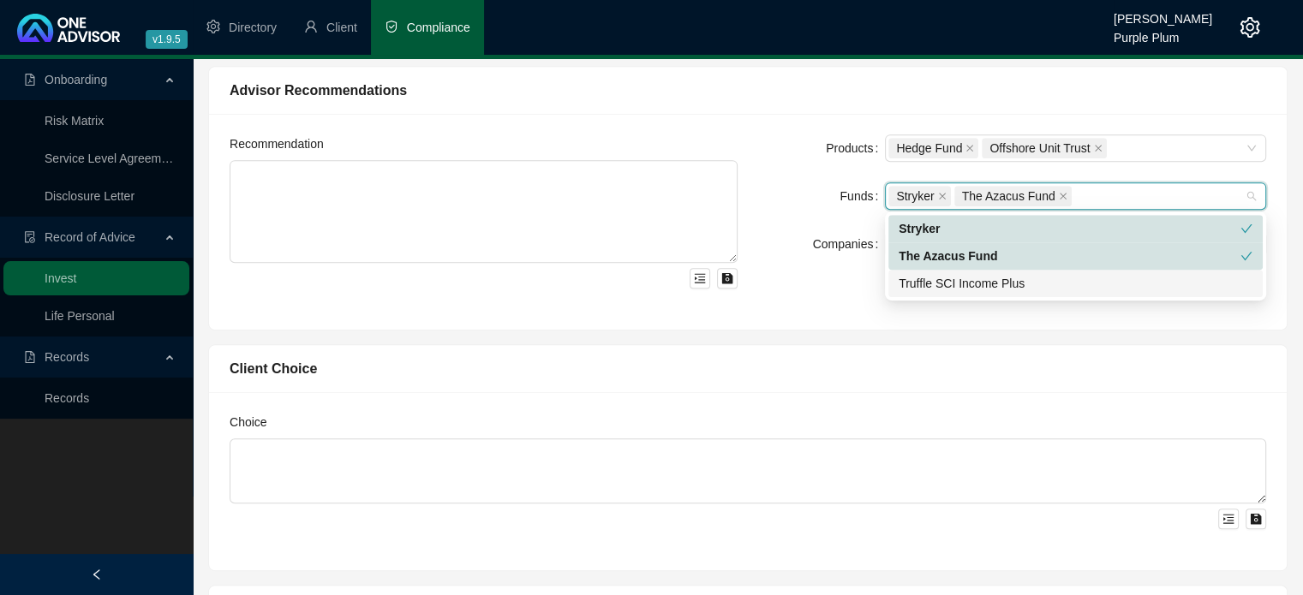
click at [906, 284] on div "Truffle SCI Income Plus" at bounding box center [1076, 283] width 354 height 19
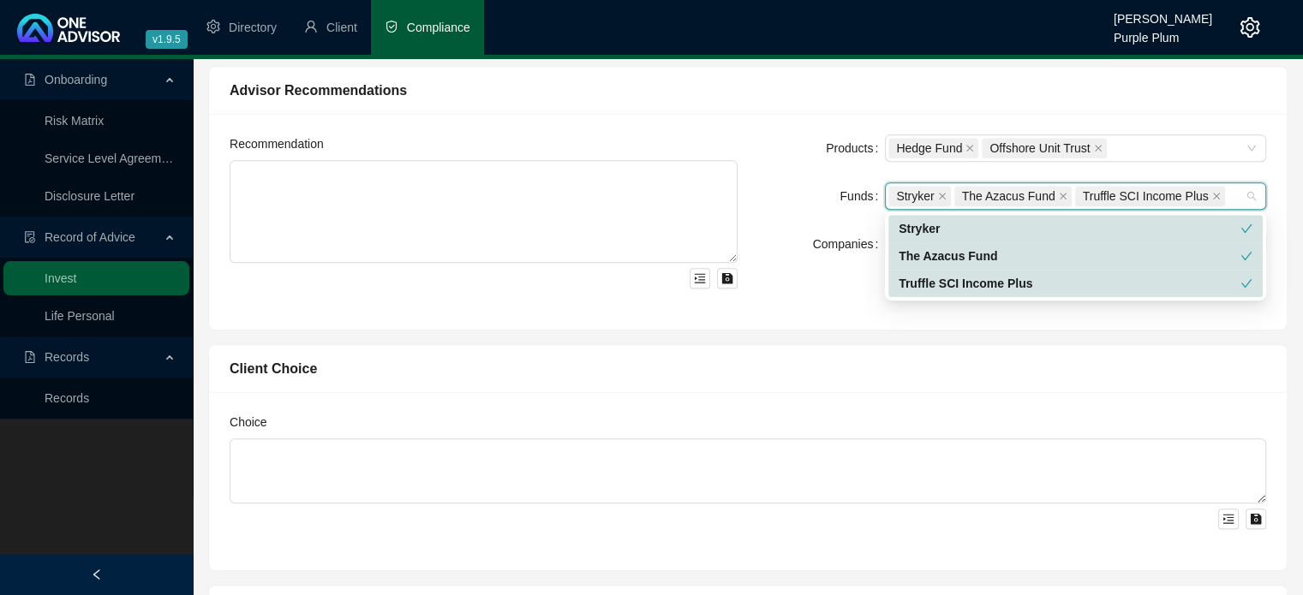
click at [797, 264] on div "Products Hedge Fund Offshore Unit Trust Funds Stryker The Azacus Fund Truffle S…" at bounding box center [1012, 222] width 529 height 175
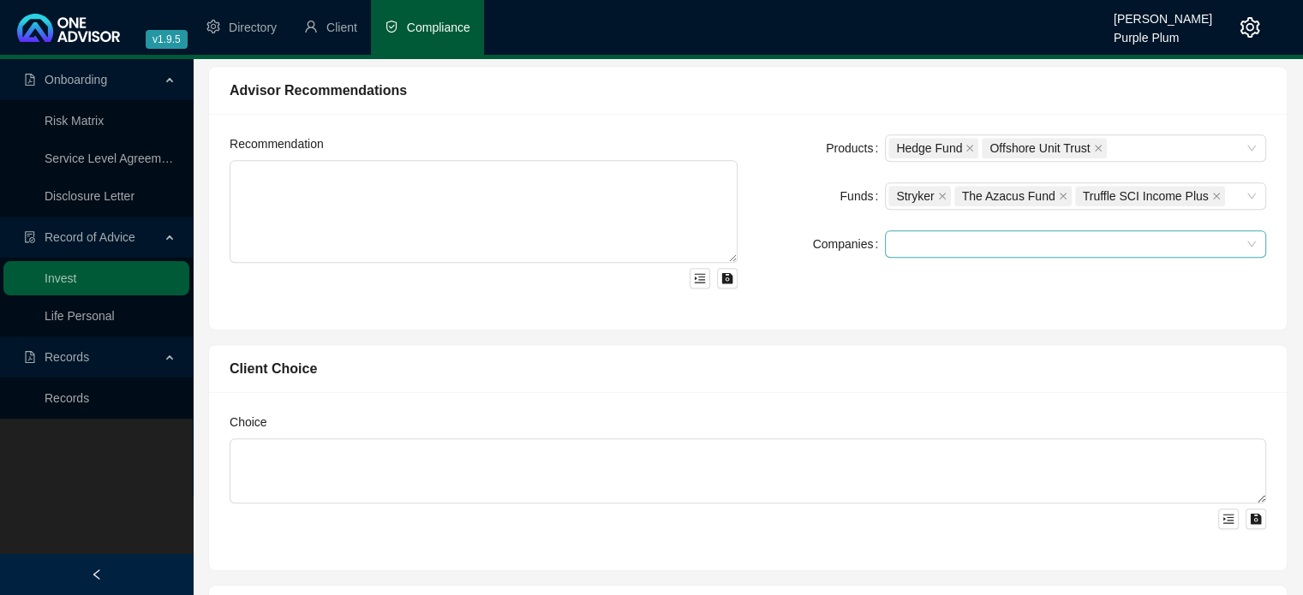
click at [923, 248] on div at bounding box center [1066, 244] width 356 height 13
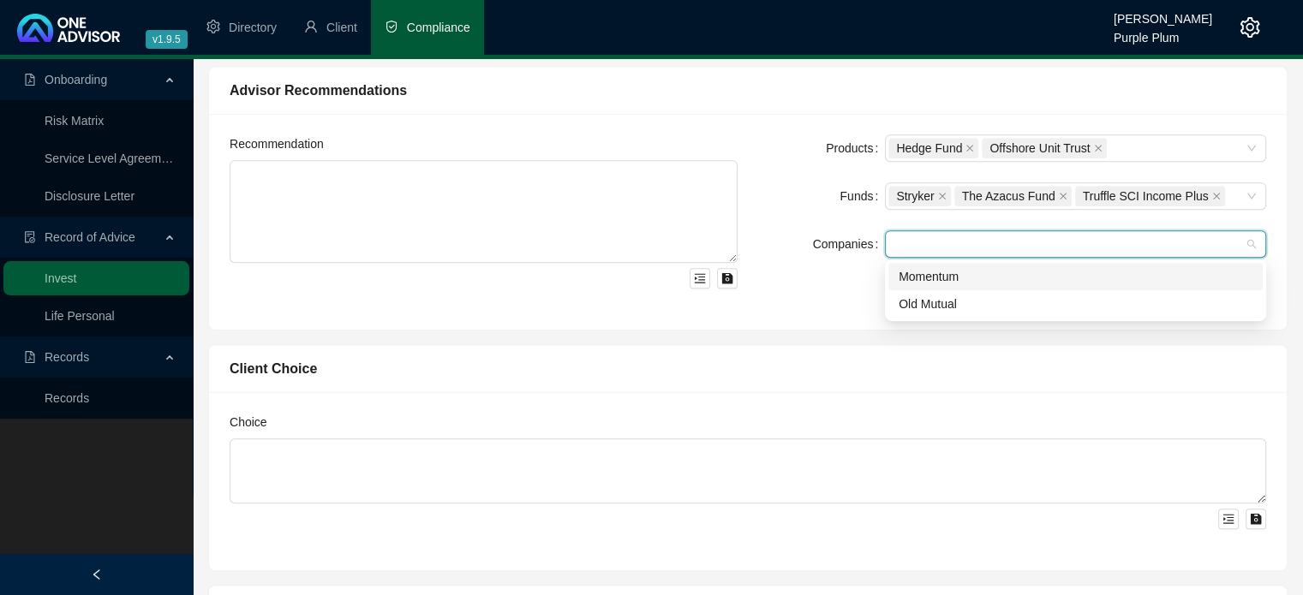
click at [919, 279] on div "Momentum" at bounding box center [1076, 276] width 354 height 19
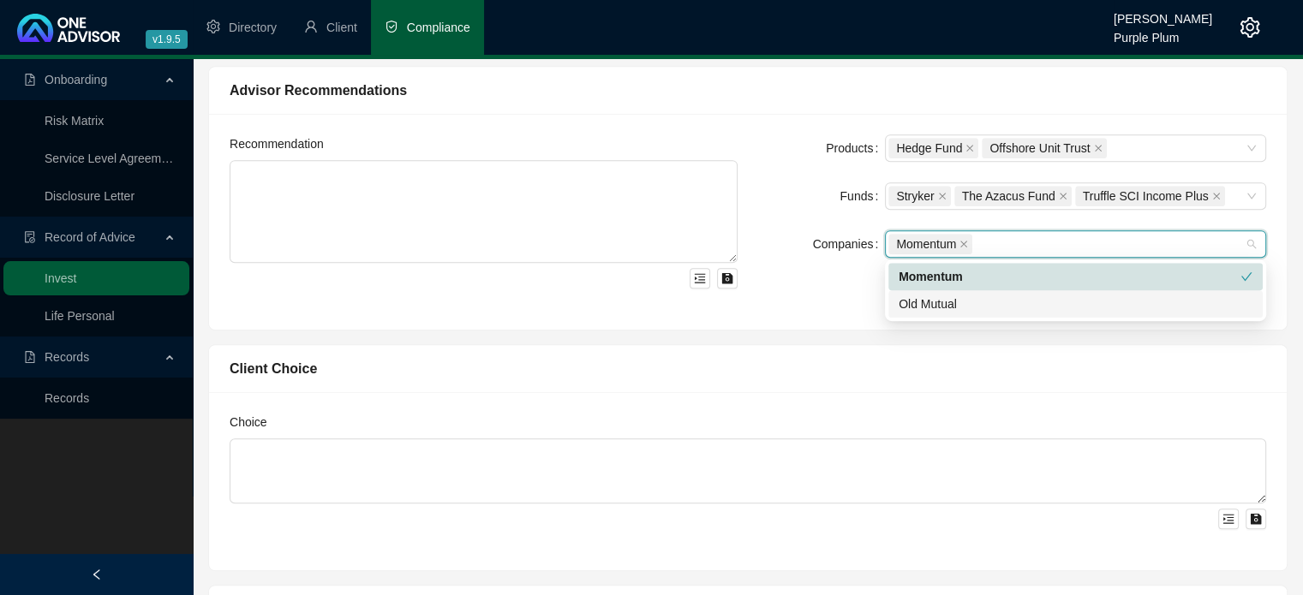
drag, startPoint x: 915, startPoint y: 304, endPoint x: 876, endPoint y: 305, distance: 39.4
click at [915, 305] on div "Old Mutual" at bounding box center [1076, 304] width 354 height 19
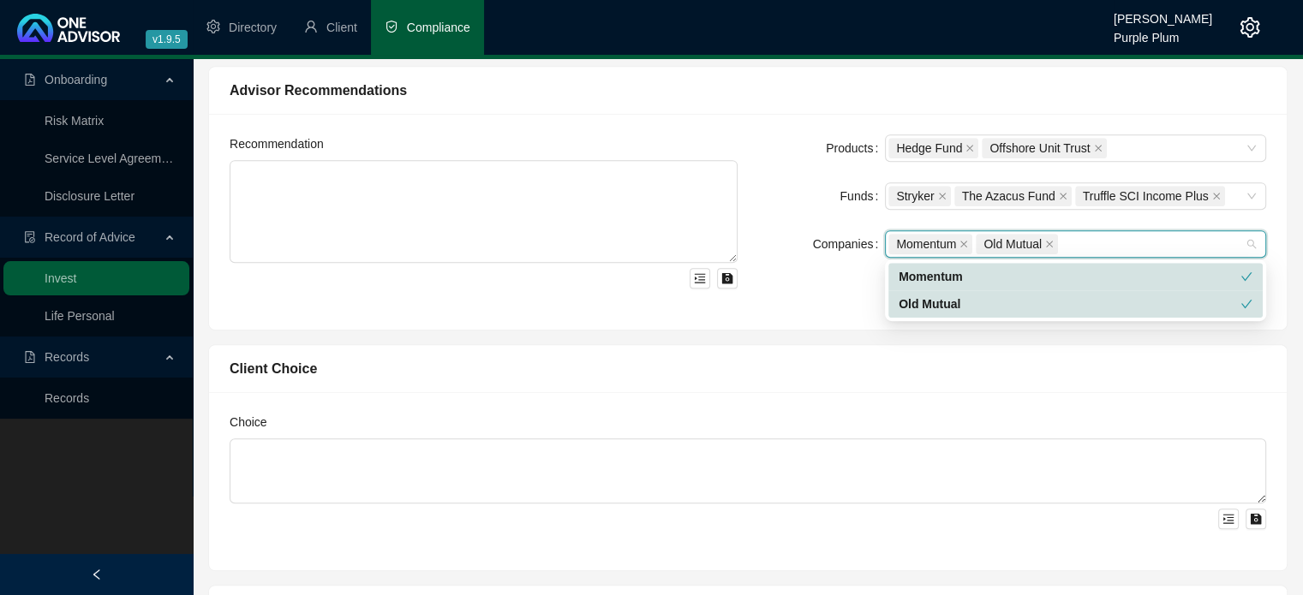
click at [808, 296] on div "Products Hedge Fund Offshore Unit Trust Funds Stryker The Azacus Fund Truffle S…" at bounding box center [1012, 222] width 529 height 175
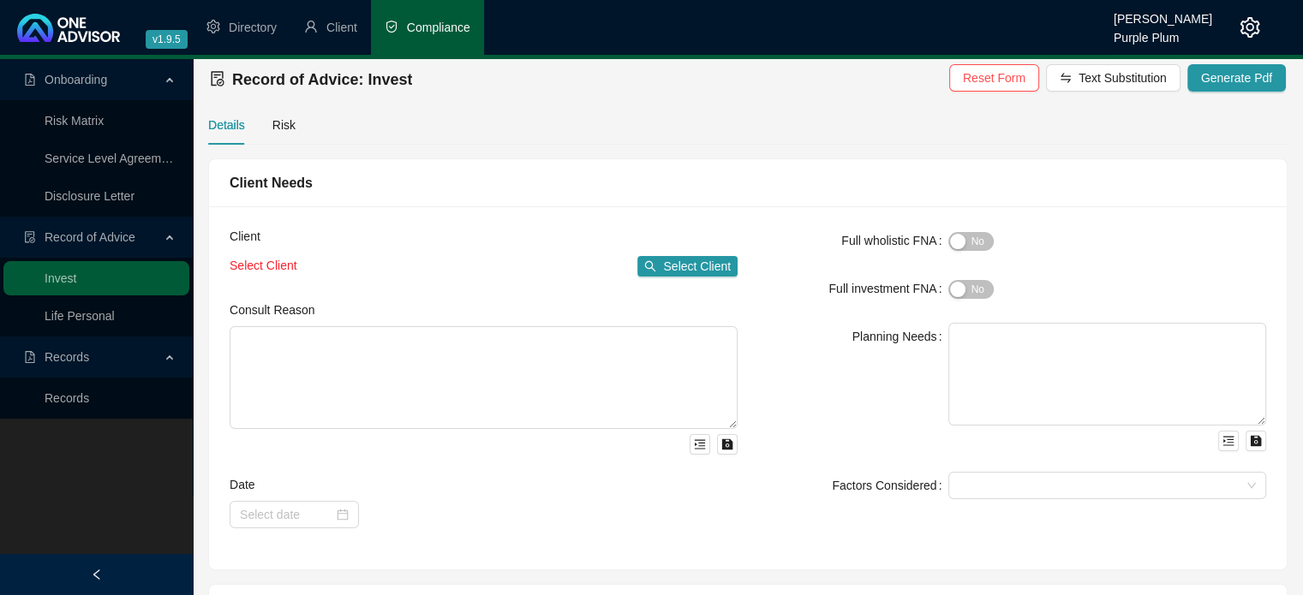
scroll to position [0, 0]
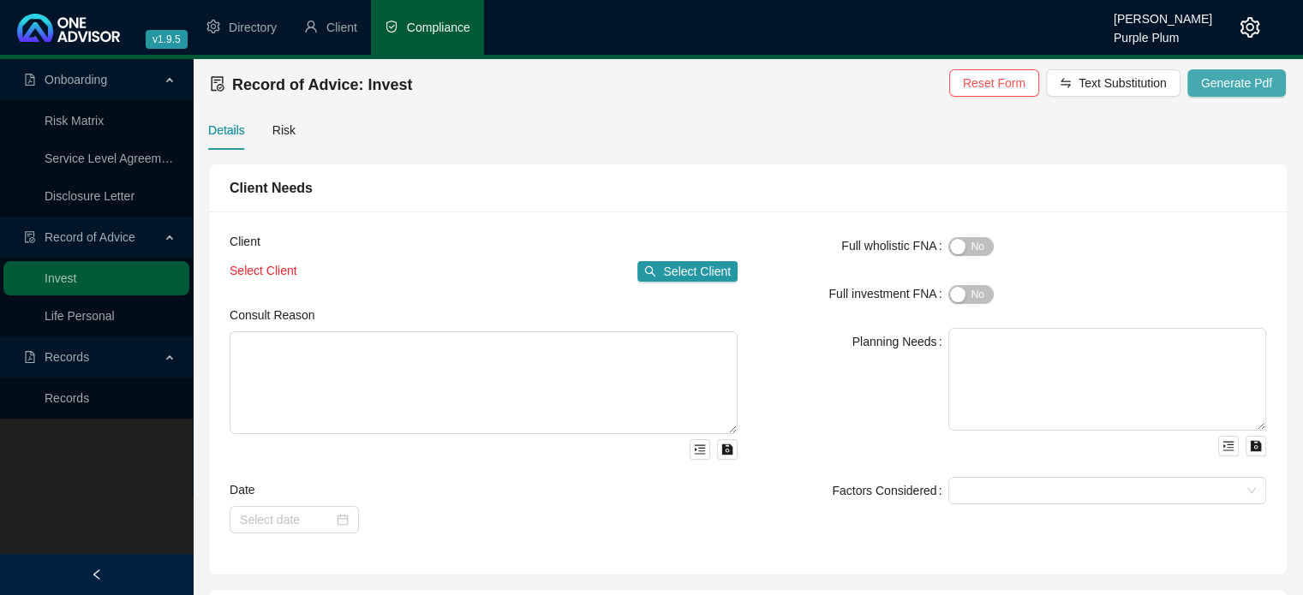
click at [1243, 78] on span "Generate Pdf" at bounding box center [1236, 83] width 71 height 19
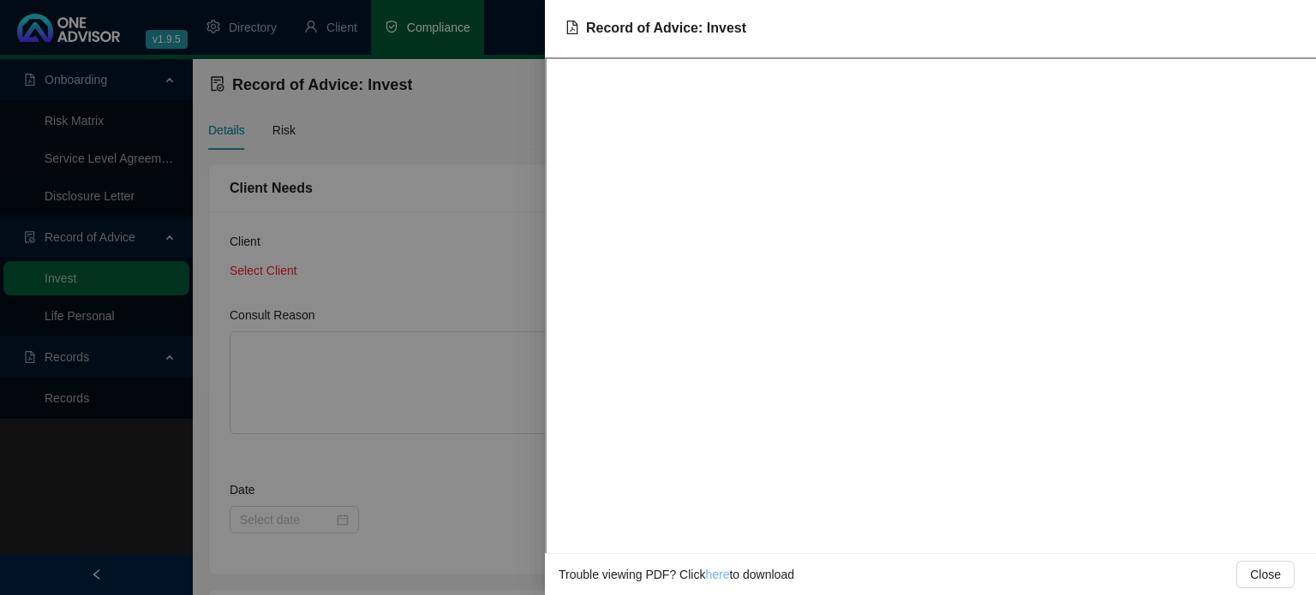
click at [720, 578] on link "here" at bounding box center [717, 575] width 24 height 14
click at [370, 413] on div at bounding box center [658, 297] width 1316 height 595
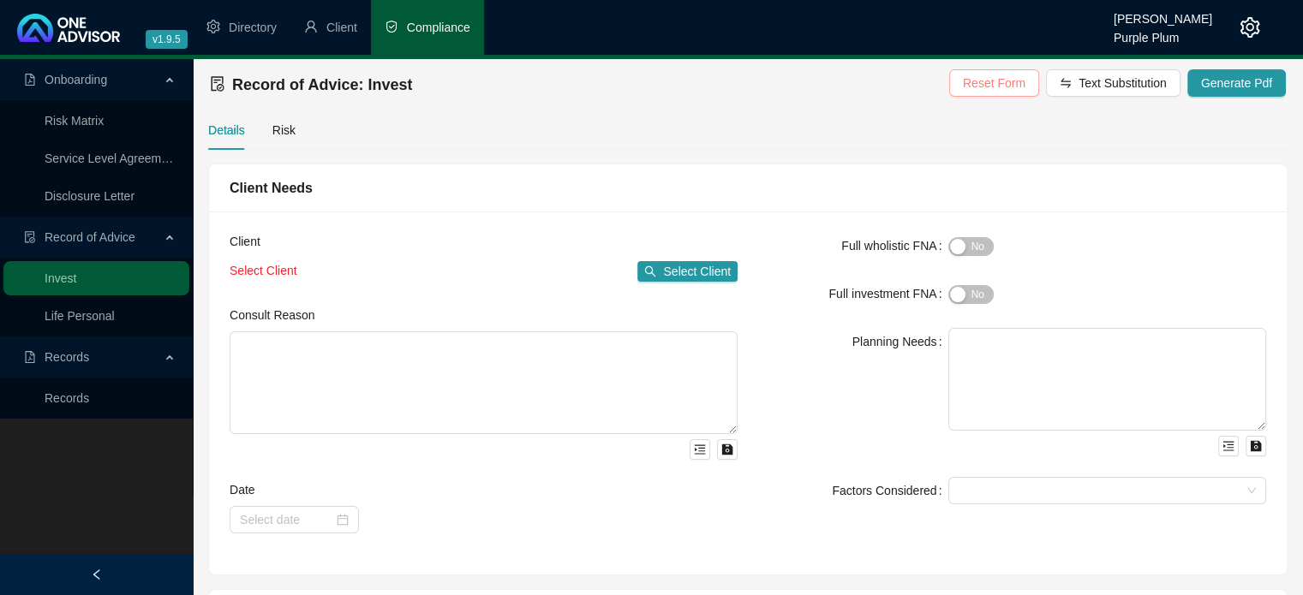
click at [996, 86] on span "Reset Form" at bounding box center [994, 83] width 63 height 19
